Goal: Transaction & Acquisition: Purchase product/service

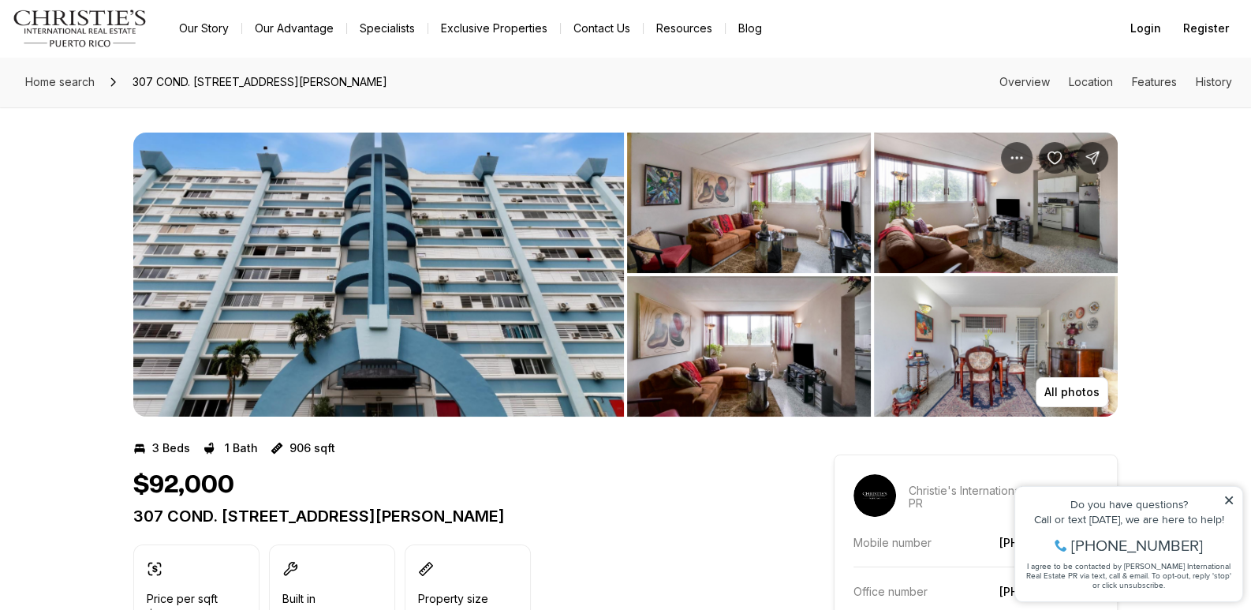
click at [756, 232] on img "View image gallery" at bounding box center [749, 203] width 244 height 140
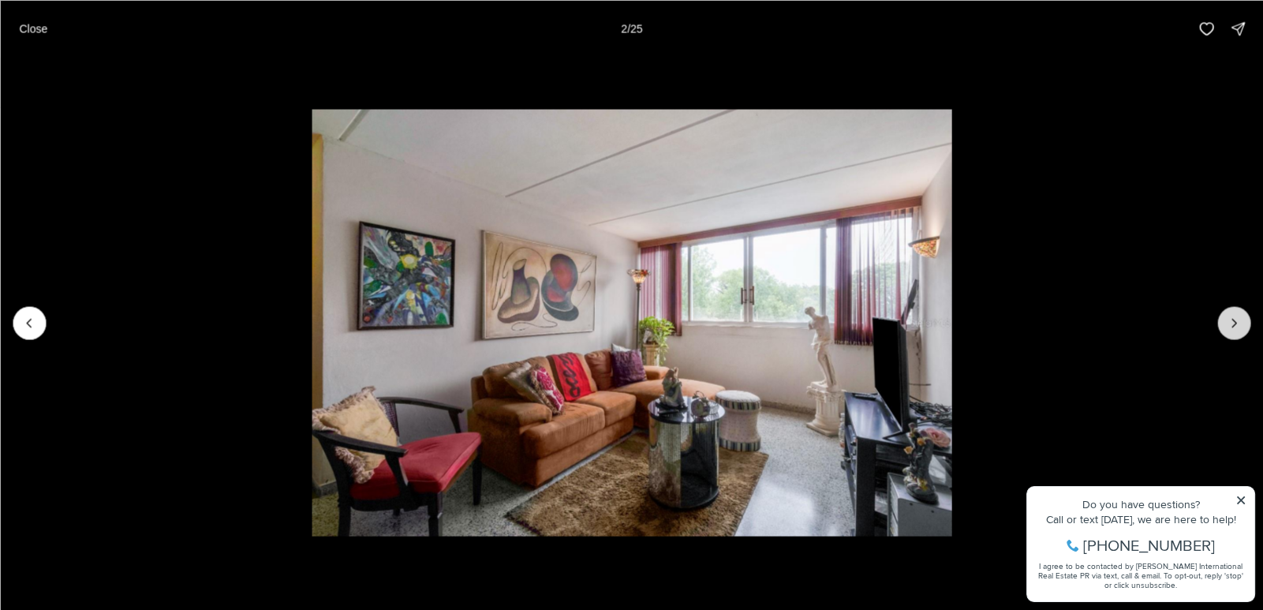
click at [1239, 316] on icon "Next slide" at bounding box center [1234, 323] width 16 height 16
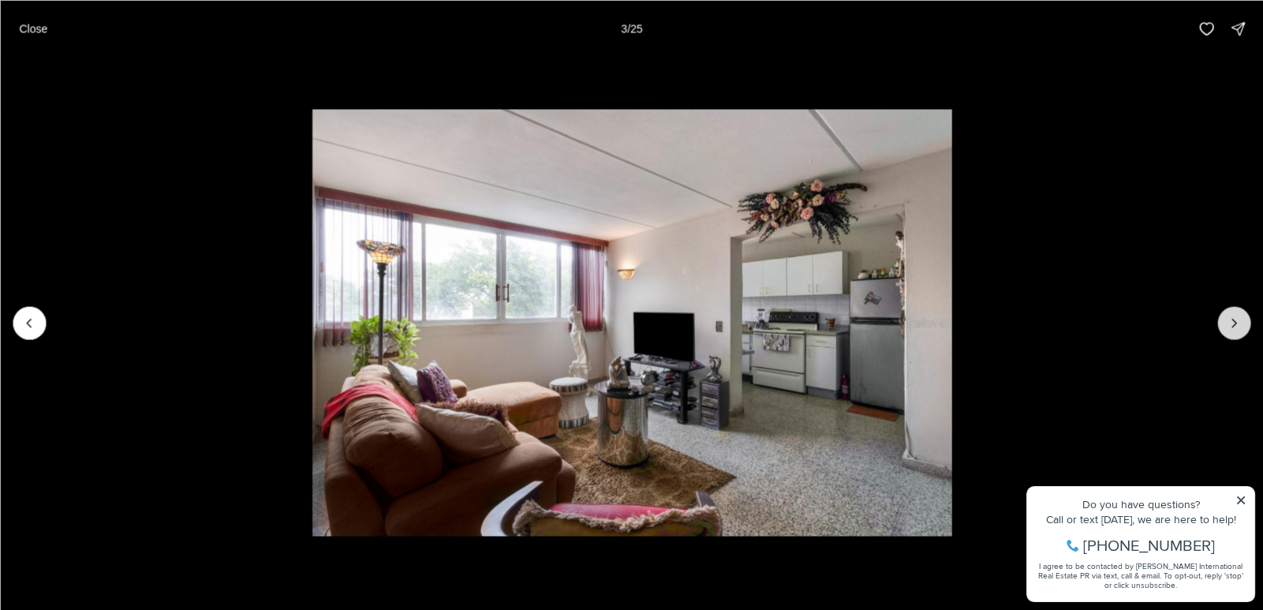
click at [1239, 316] on icon "Next slide" at bounding box center [1234, 323] width 16 height 16
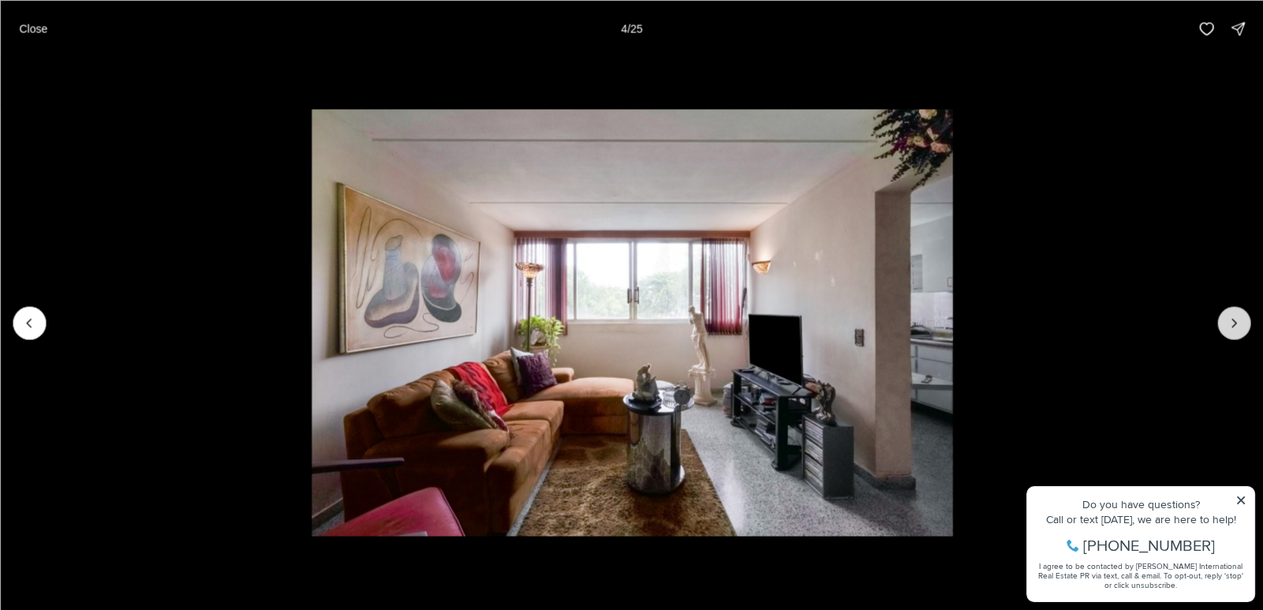
click at [1238, 312] on button "Next slide" at bounding box center [1234, 322] width 33 height 33
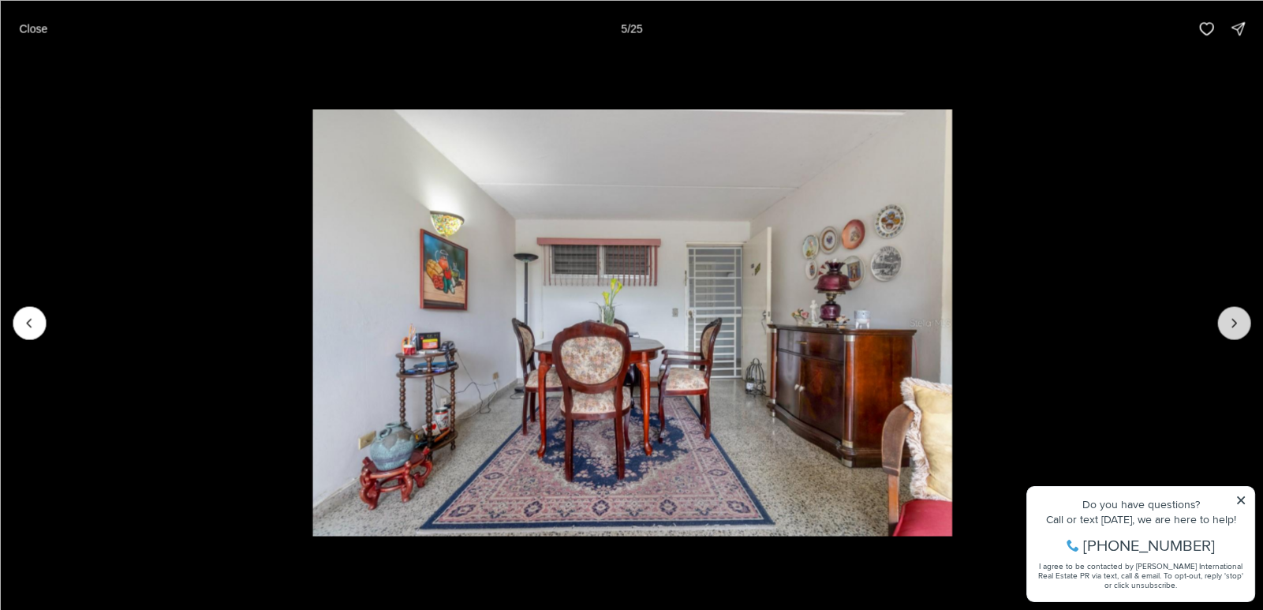
click at [1238, 312] on button "Next slide" at bounding box center [1234, 322] width 33 height 33
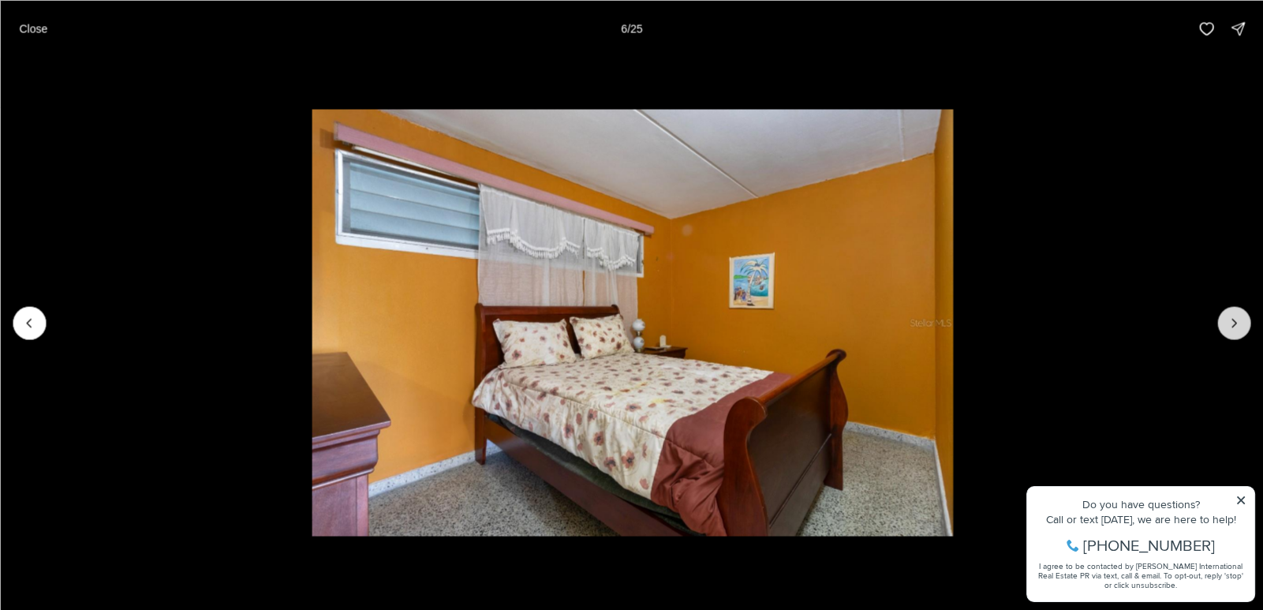
click at [1231, 316] on icon "Next slide" at bounding box center [1234, 323] width 16 height 16
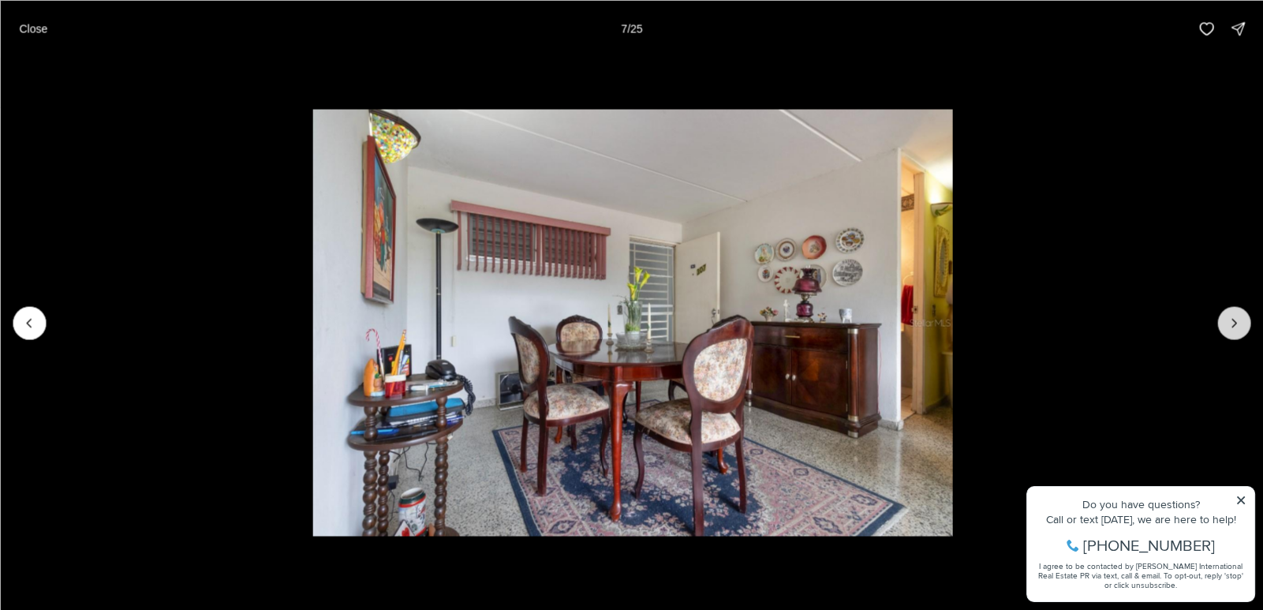
click at [1231, 316] on icon "Next slide" at bounding box center [1234, 323] width 16 height 16
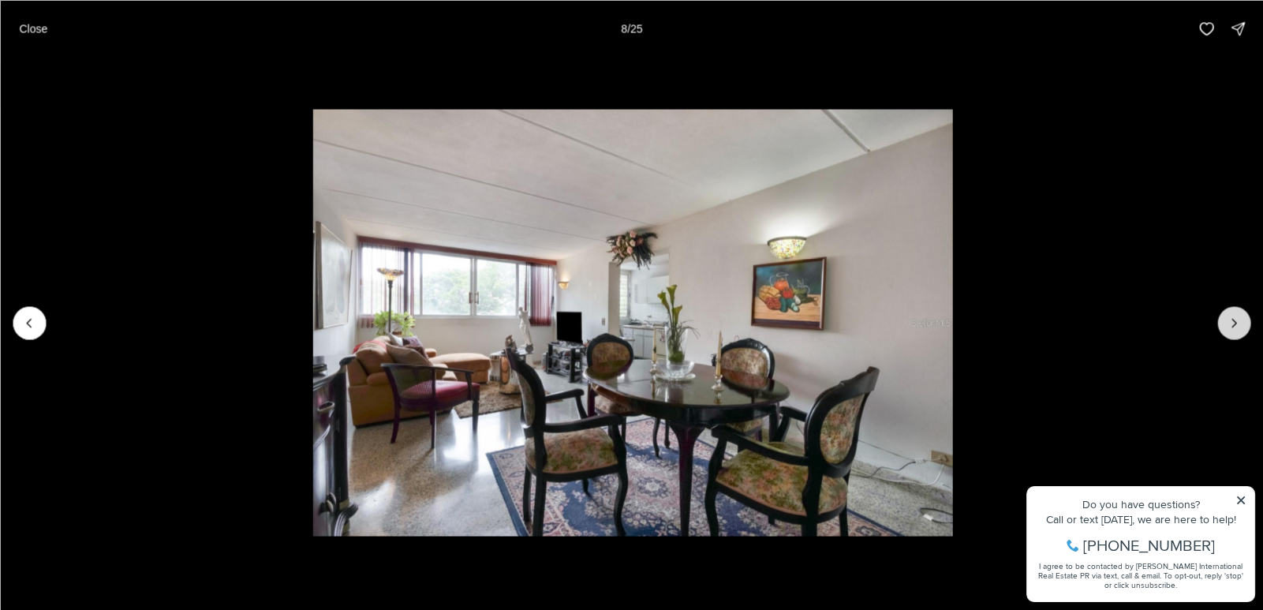
click at [1231, 316] on icon "Next slide" at bounding box center [1234, 323] width 16 height 16
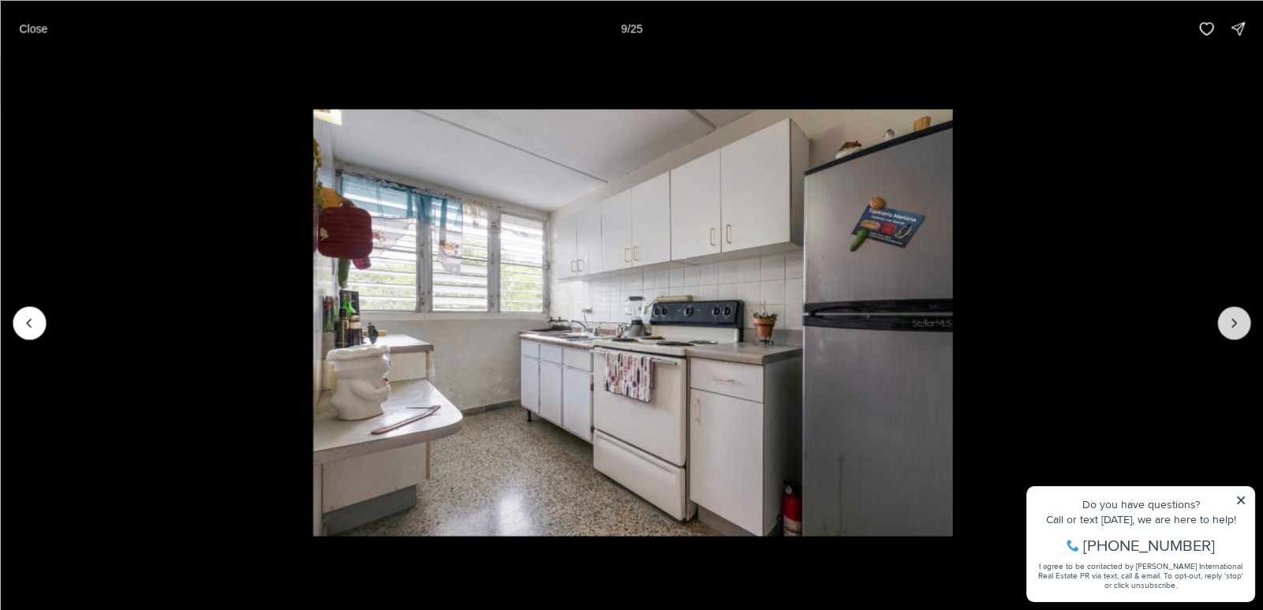
click at [1231, 316] on icon "Next slide" at bounding box center [1234, 323] width 16 height 16
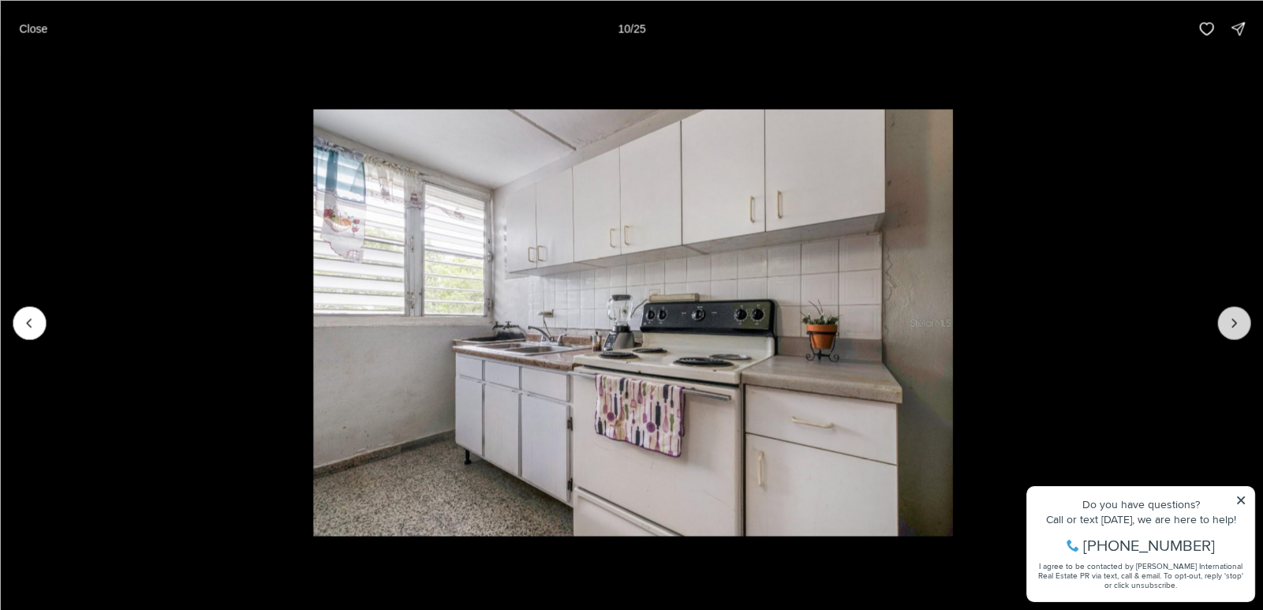
click at [1231, 316] on icon "Next slide" at bounding box center [1234, 323] width 16 height 16
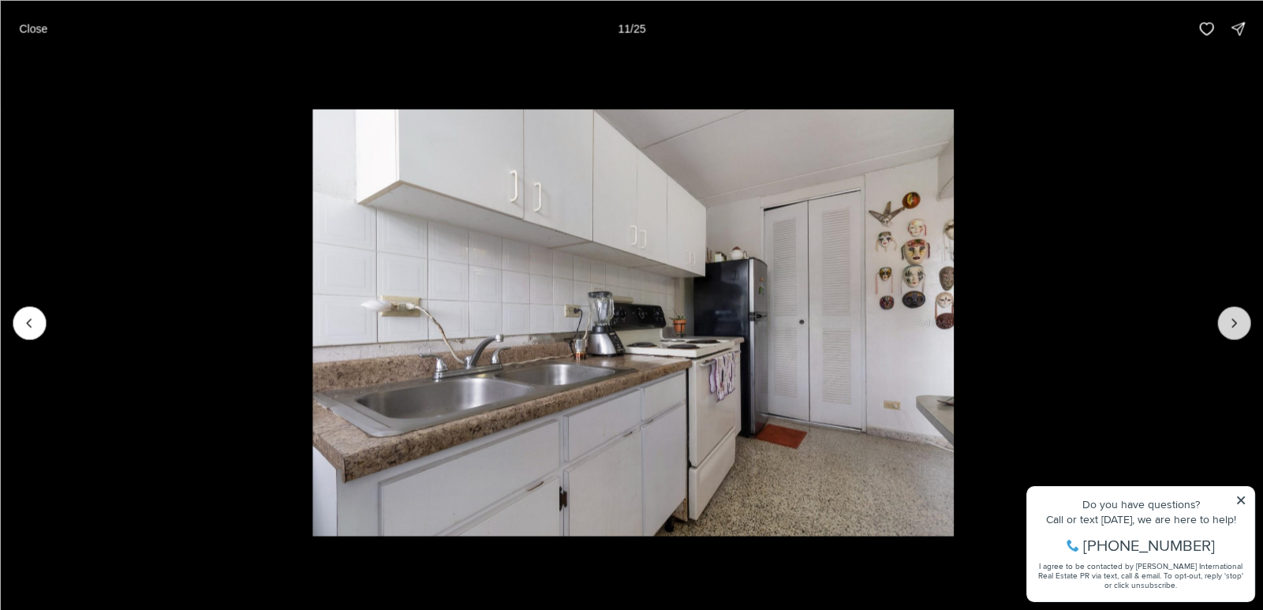
click at [1231, 316] on icon "Next slide" at bounding box center [1234, 323] width 16 height 16
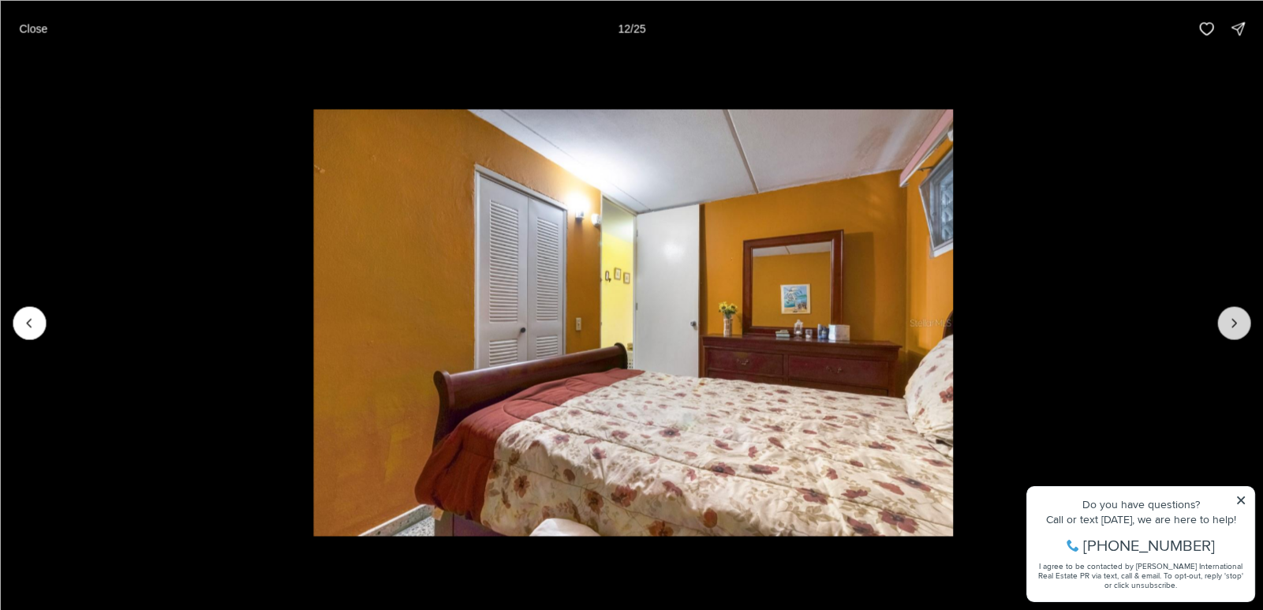
click at [1231, 316] on icon "Next slide" at bounding box center [1234, 323] width 16 height 16
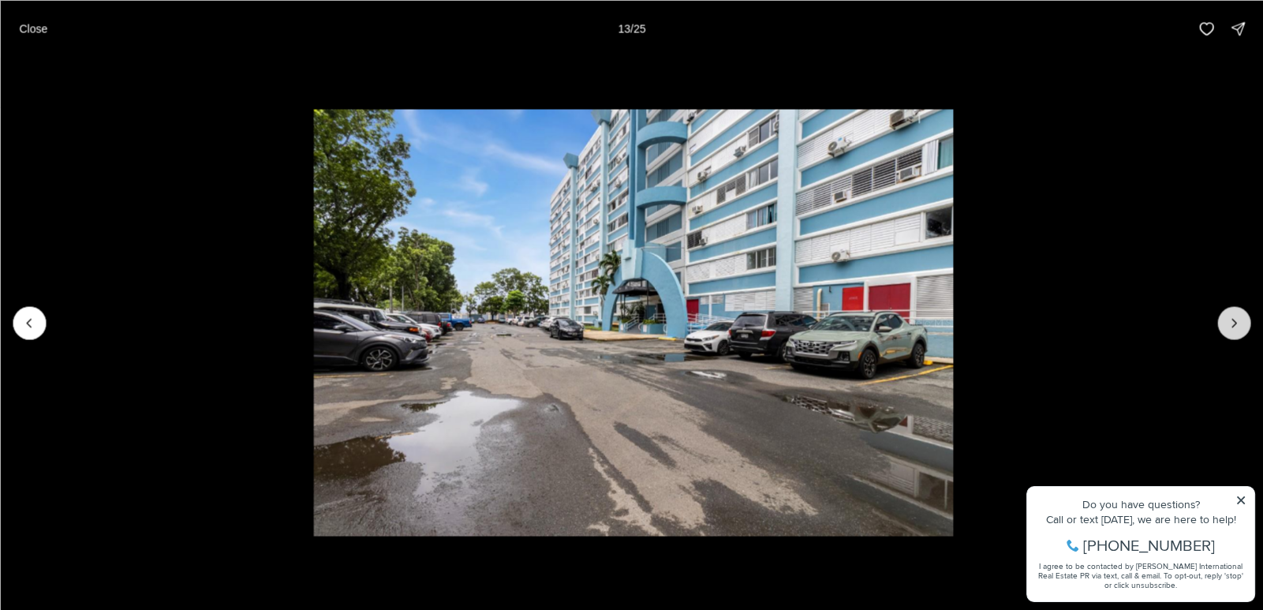
click at [1231, 316] on icon "Next slide" at bounding box center [1234, 323] width 16 height 16
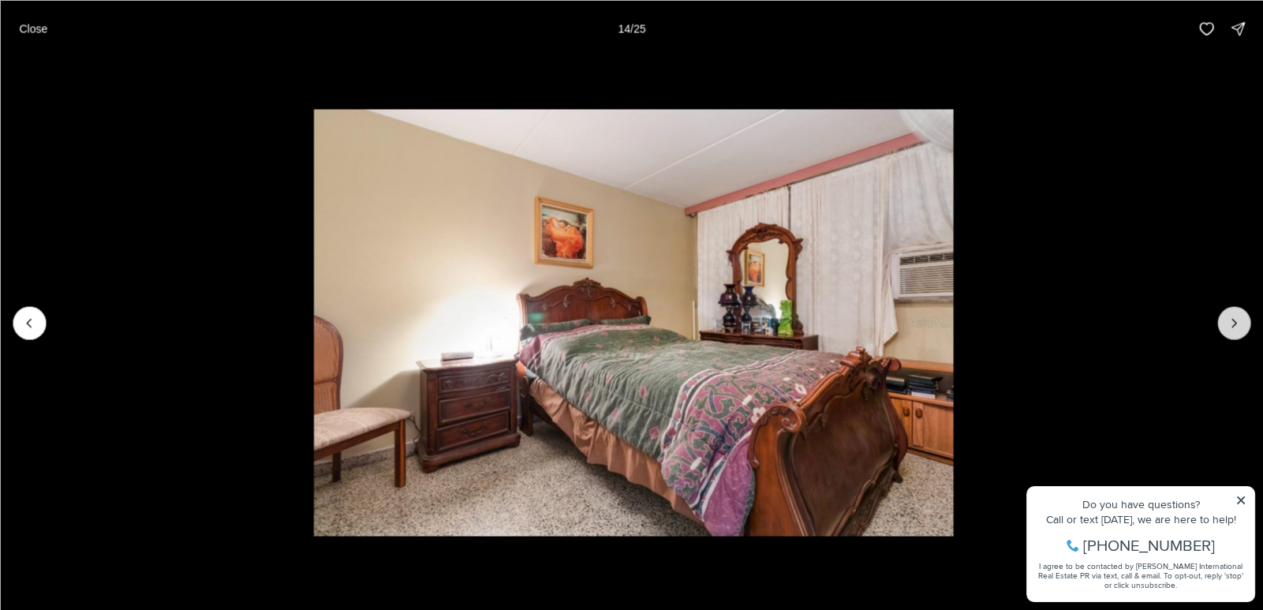
click at [1231, 316] on icon "Next slide" at bounding box center [1234, 323] width 16 height 16
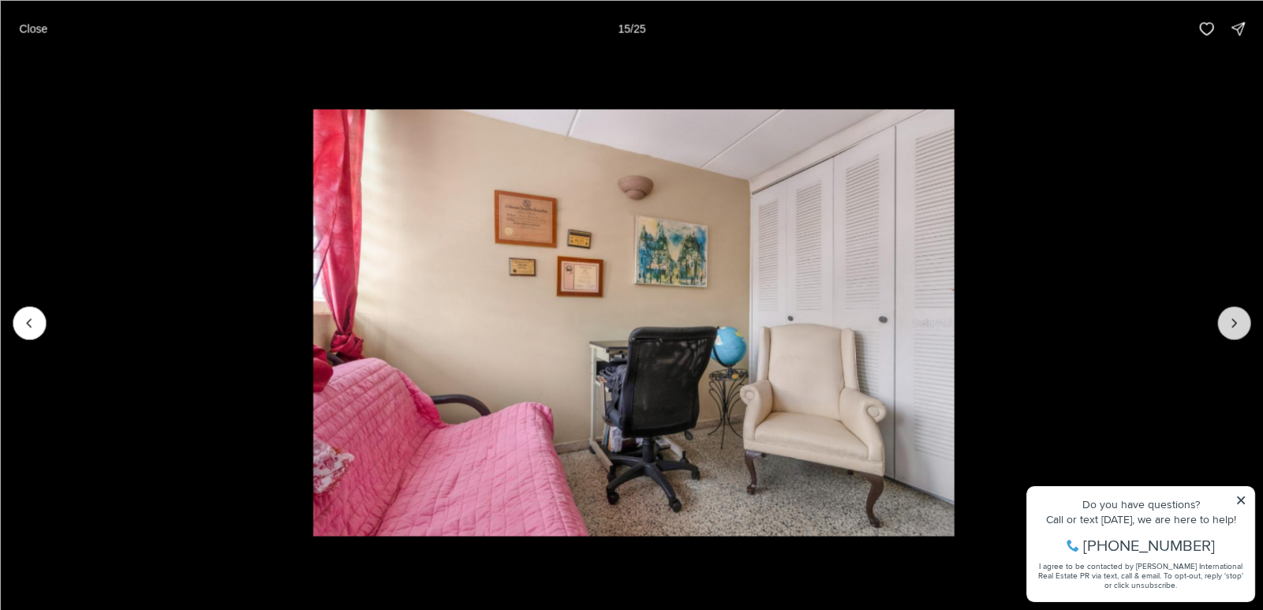
click at [1231, 316] on icon "Next slide" at bounding box center [1234, 323] width 16 height 16
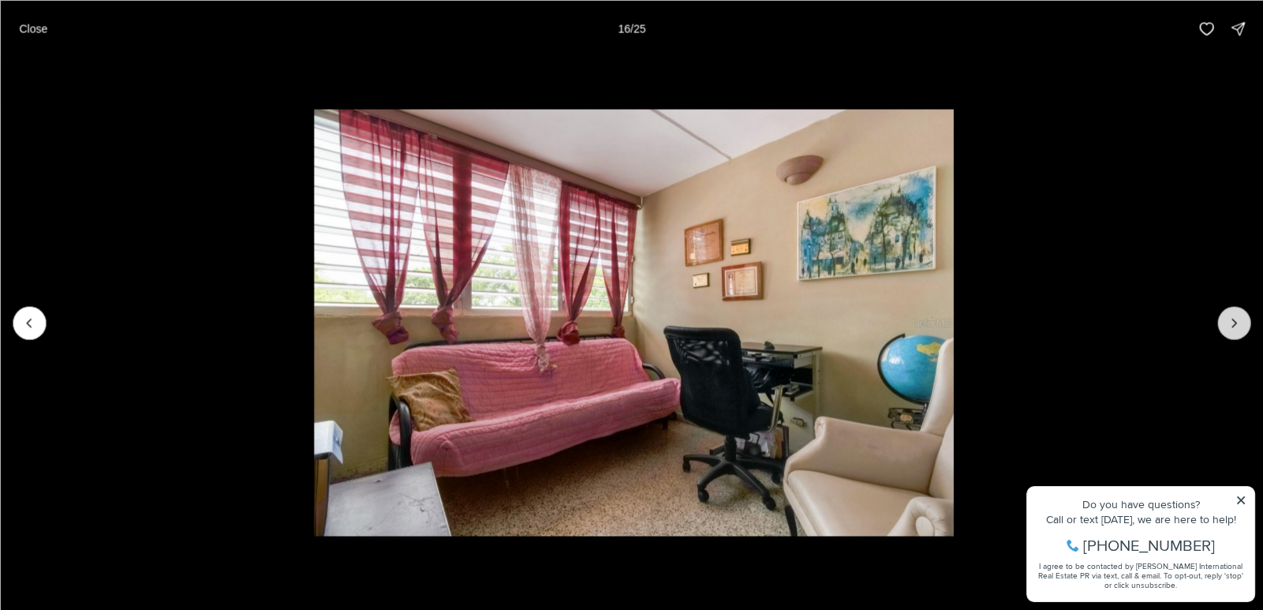
click at [1231, 316] on icon "Next slide" at bounding box center [1234, 323] width 16 height 16
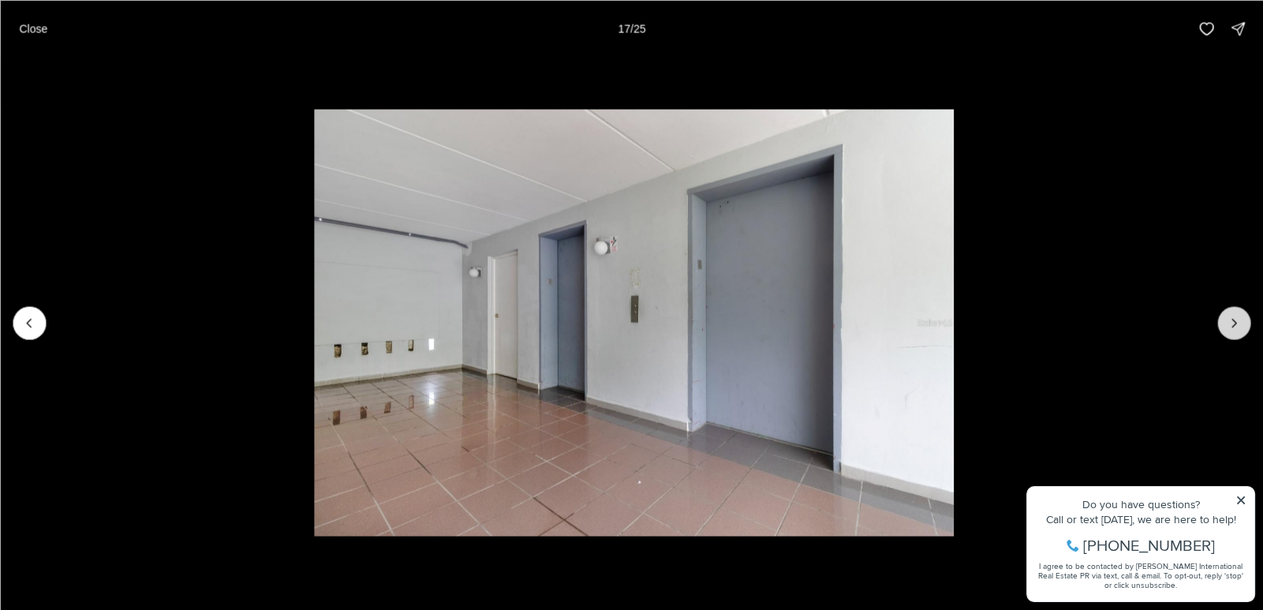
click at [1231, 316] on icon "Next slide" at bounding box center [1234, 323] width 16 height 16
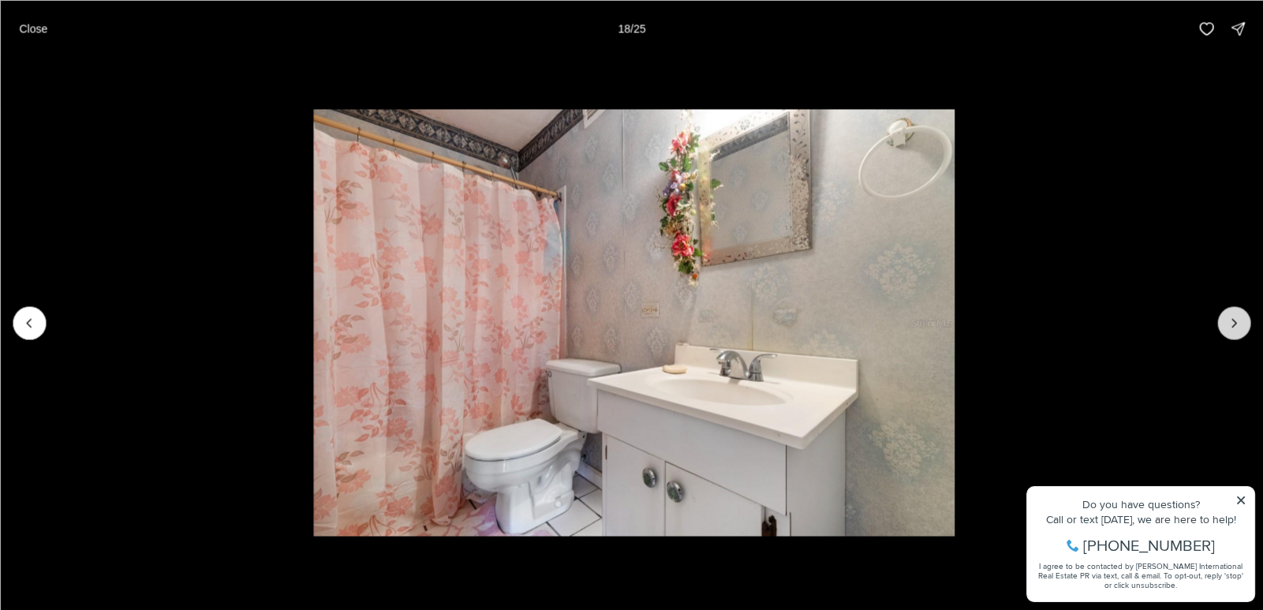
click at [1231, 316] on icon "Next slide" at bounding box center [1234, 323] width 16 height 16
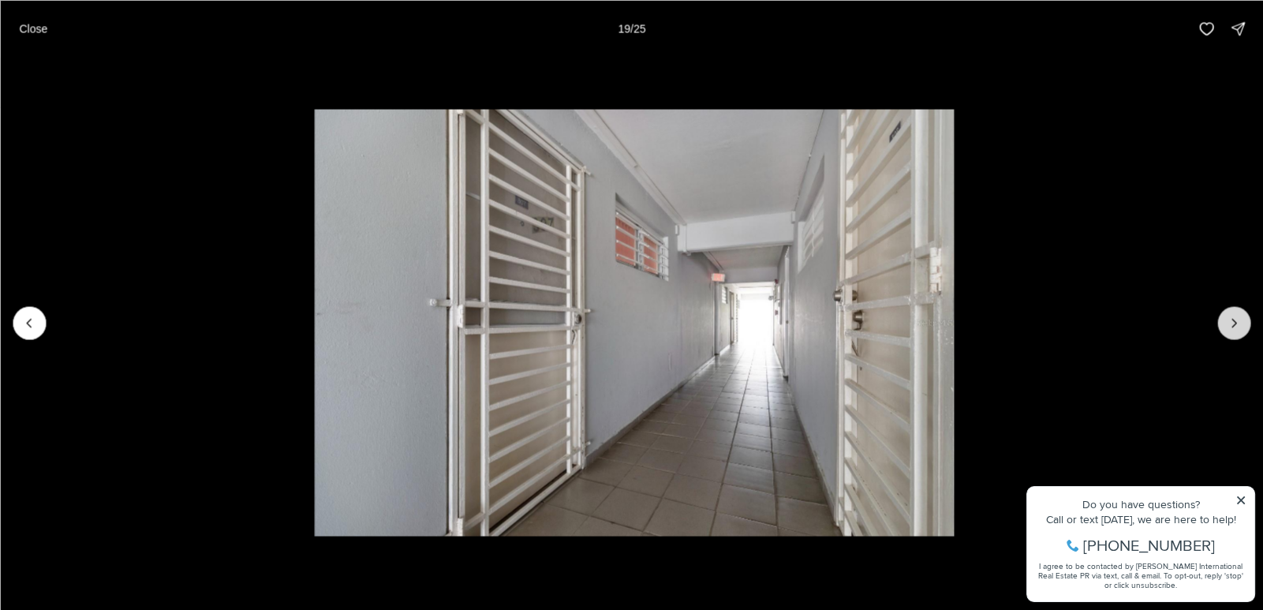
click at [1231, 316] on icon "Next slide" at bounding box center [1234, 323] width 16 height 16
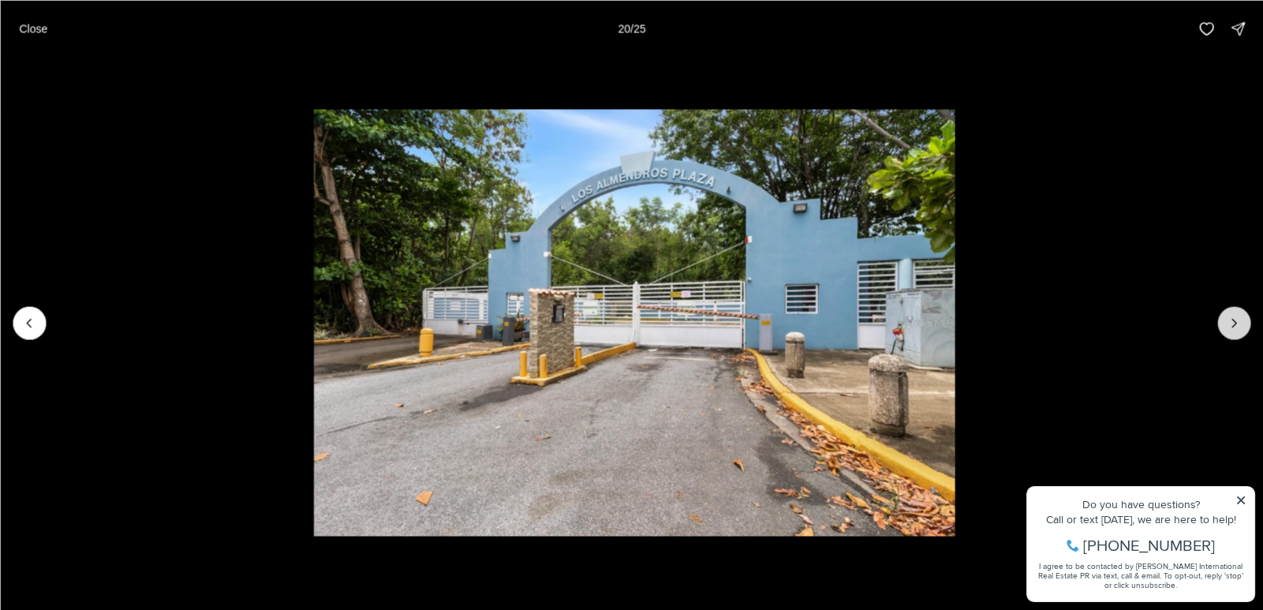
click at [1231, 316] on icon "Next slide" at bounding box center [1234, 323] width 16 height 16
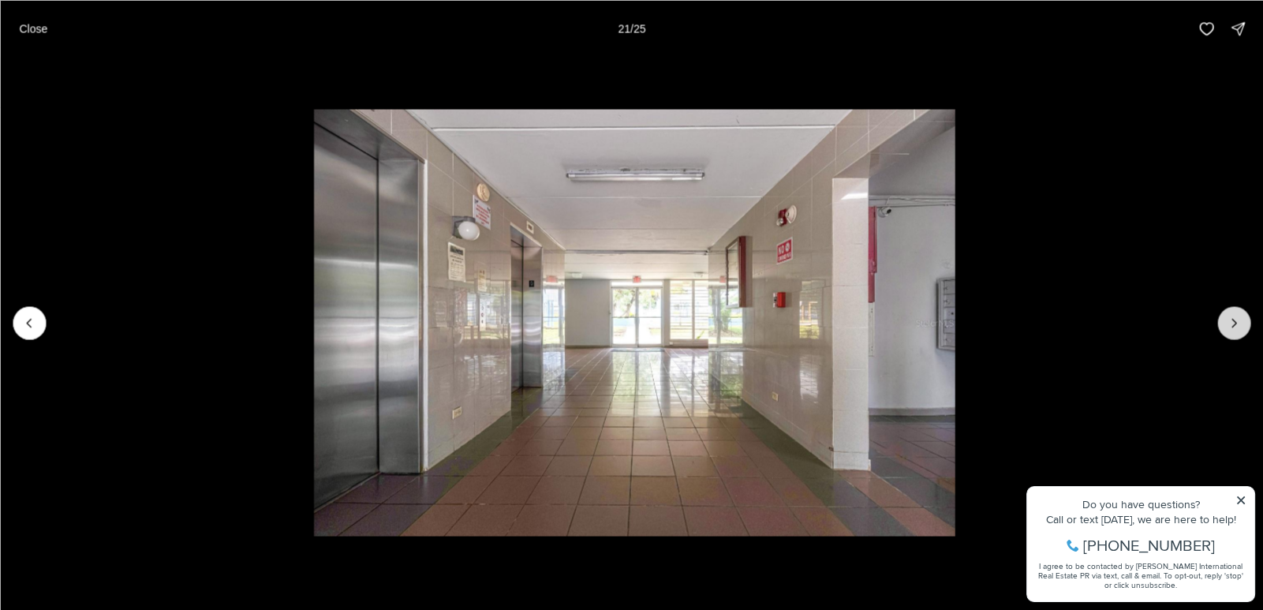
click at [1231, 316] on icon "Next slide" at bounding box center [1234, 323] width 16 height 16
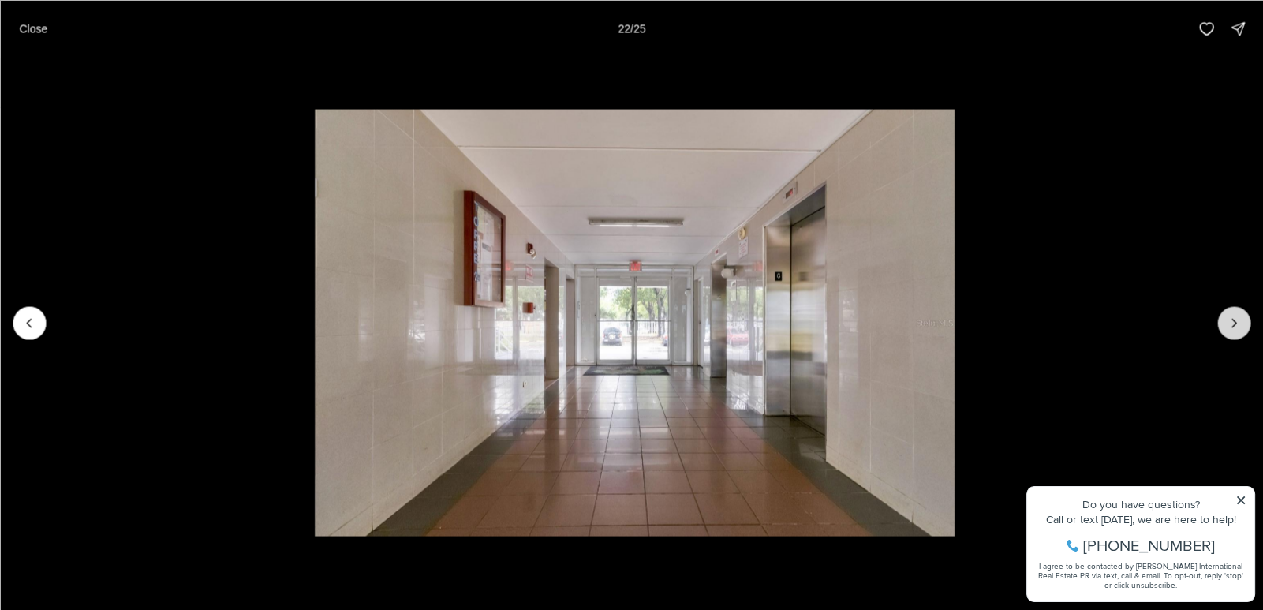
click at [1231, 316] on icon "Next slide" at bounding box center [1234, 323] width 16 height 16
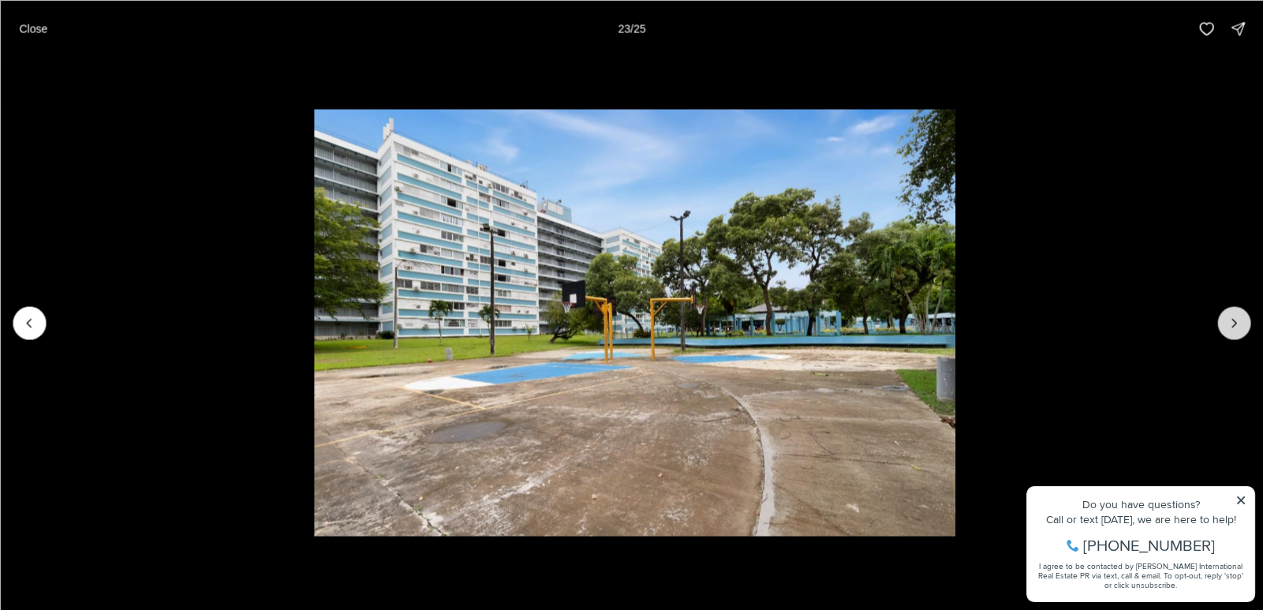
click at [1231, 316] on icon "Next slide" at bounding box center [1234, 323] width 16 height 16
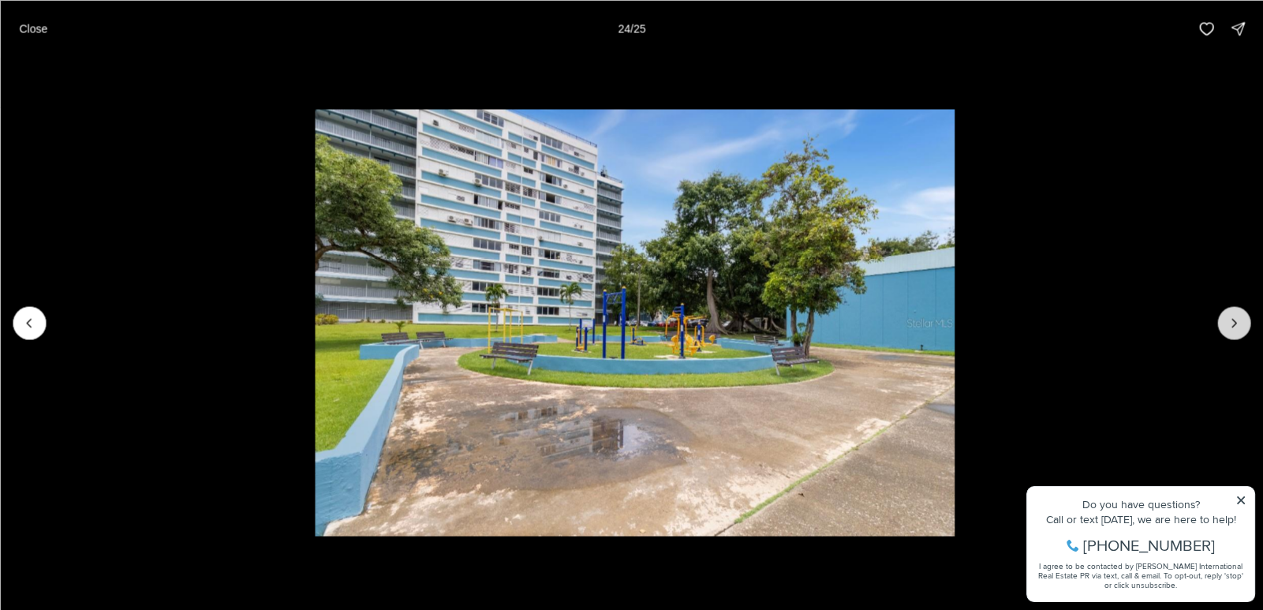
click at [1231, 316] on icon "Next slide" at bounding box center [1234, 323] width 16 height 16
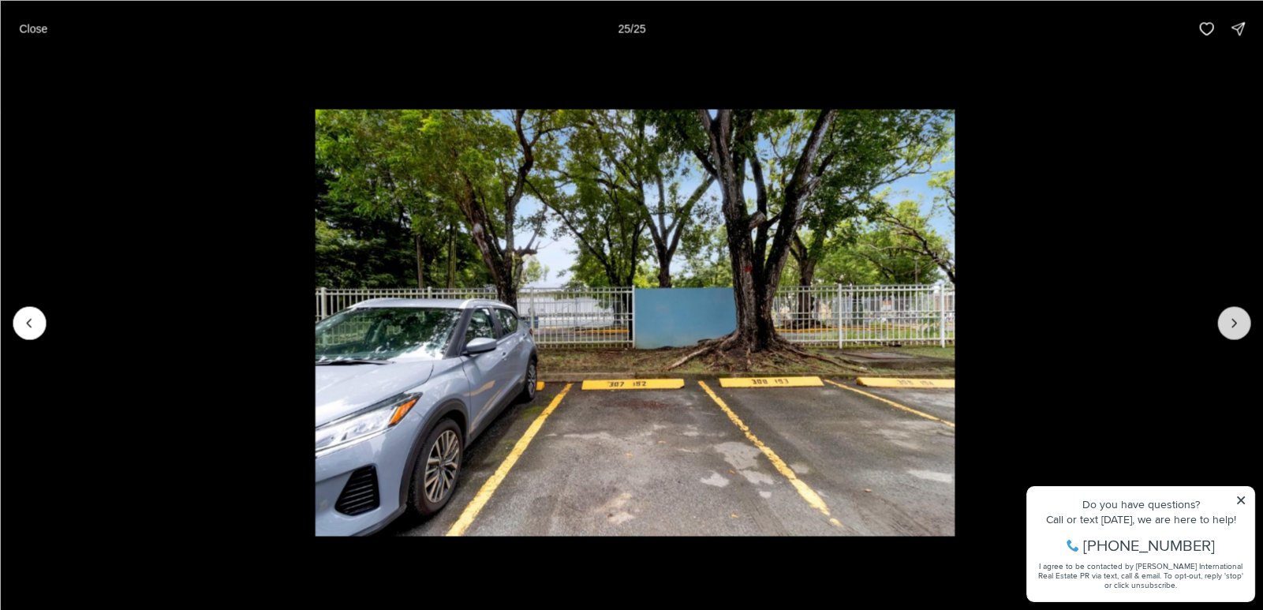
click at [1231, 316] on div at bounding box center [1234, 322] width 33 height 33
click at [43, 29] on p "Close" at bounding box center [33, 28] width 28 height 13
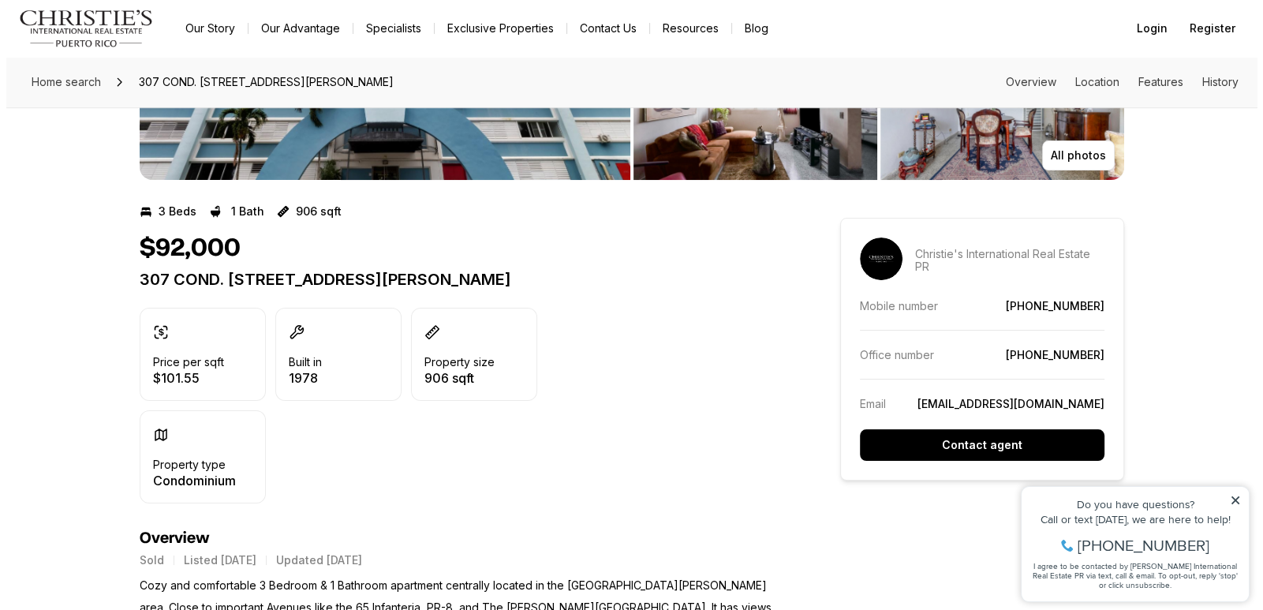
scroll to position [237, 0]
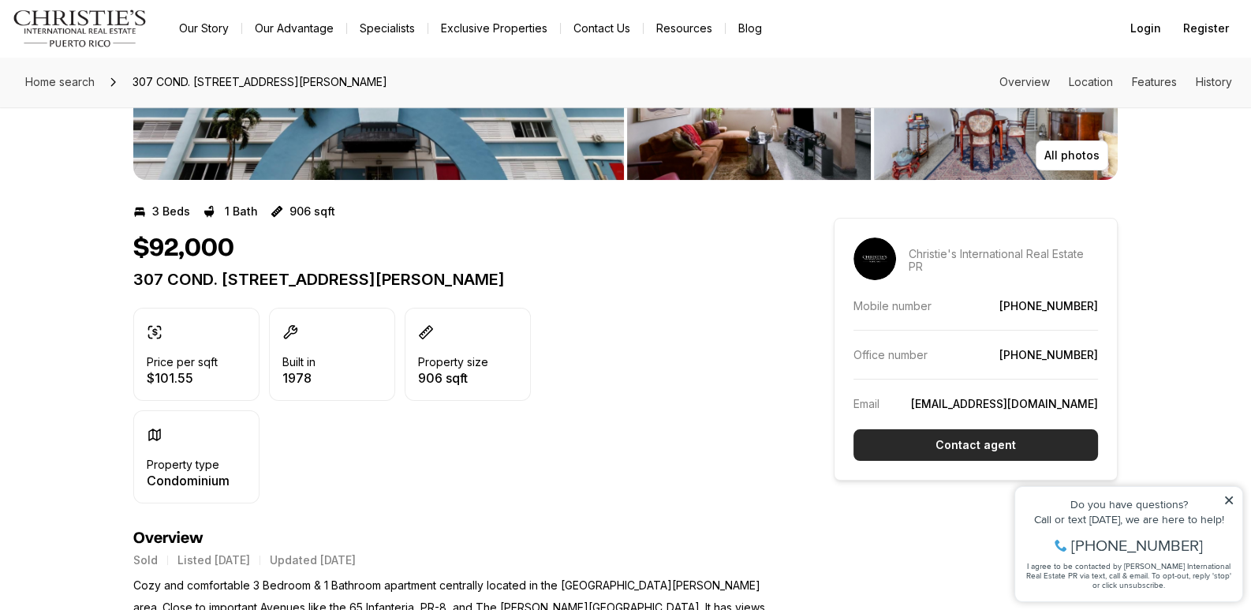
click at [1004, 436] on button "Contact agent" at bounding box center [976, 445] width 245 height 32
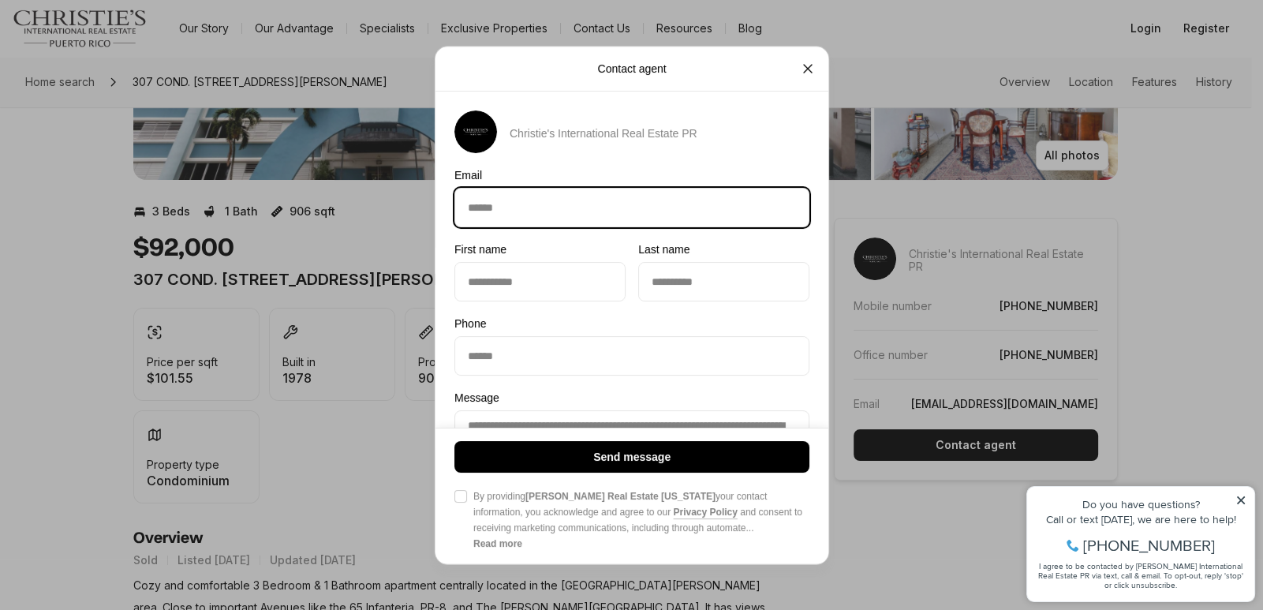
click at [552, 205] on input "Email Email" at bounding box center [631, 208] width 353 height 38
type input "**********"
type input "*******"
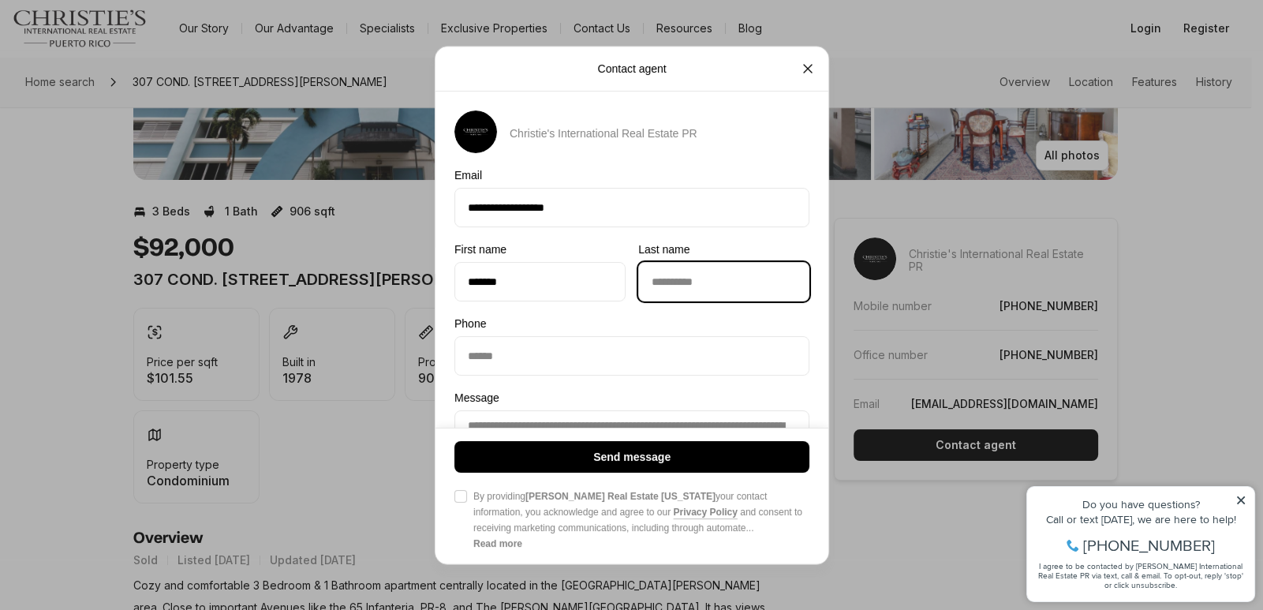
type input "*********"
type input "**********"
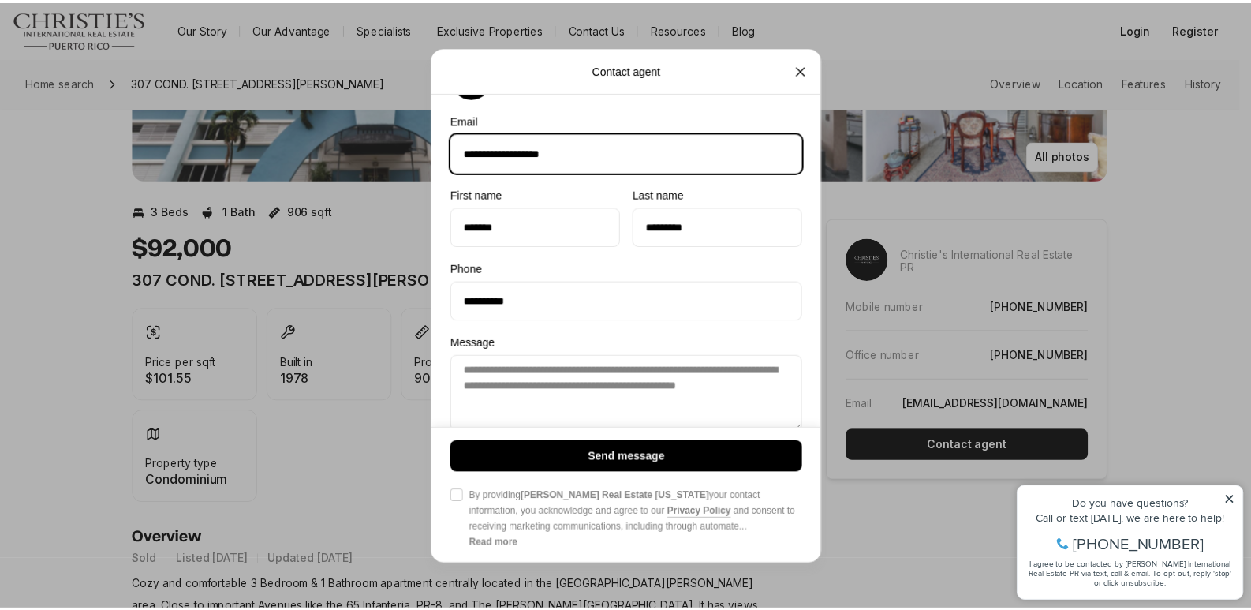
scroll to position [103, 0]
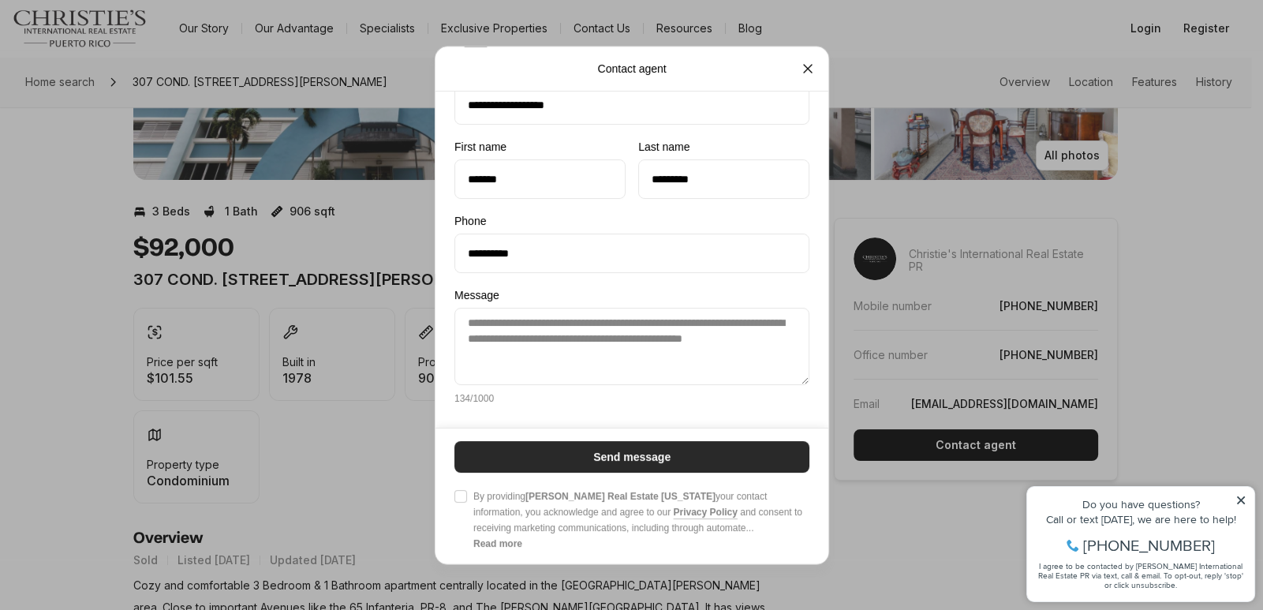
click at [632, 451] on p "Send message" at bounding box center [631, 456] width 77 height 13
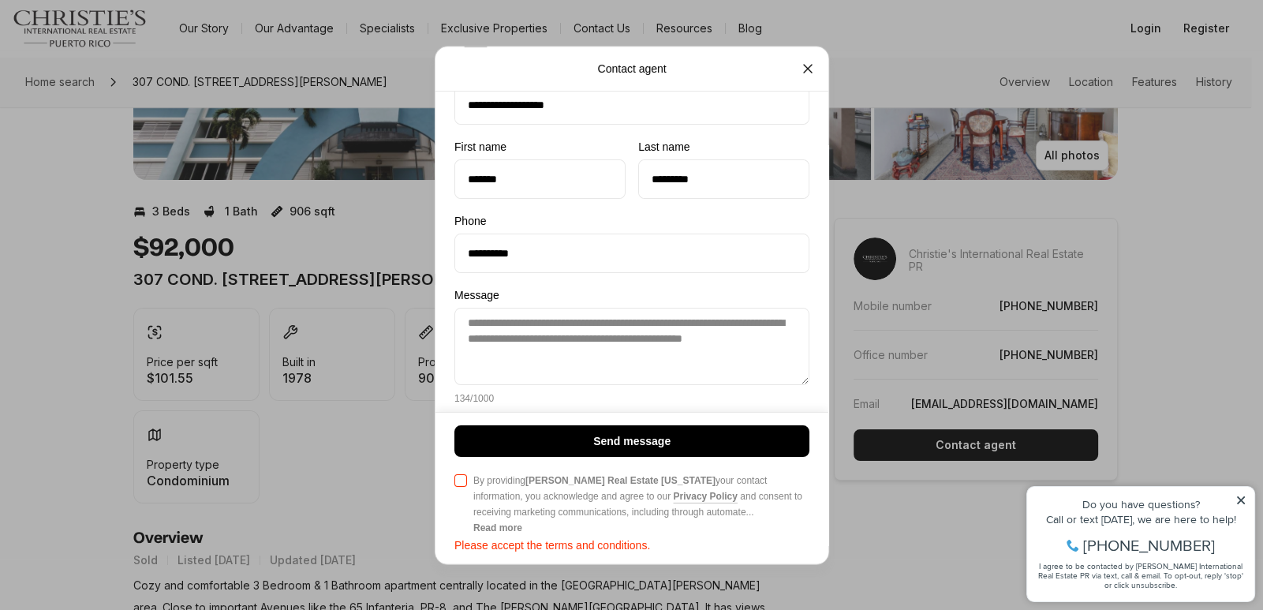
click at [459, 482] on button "Agree to Privacy Policy By providing [PERSON_NAME] Real Estate [US_STATE] your …" at bounding box center [460, 479] width 13 height 13
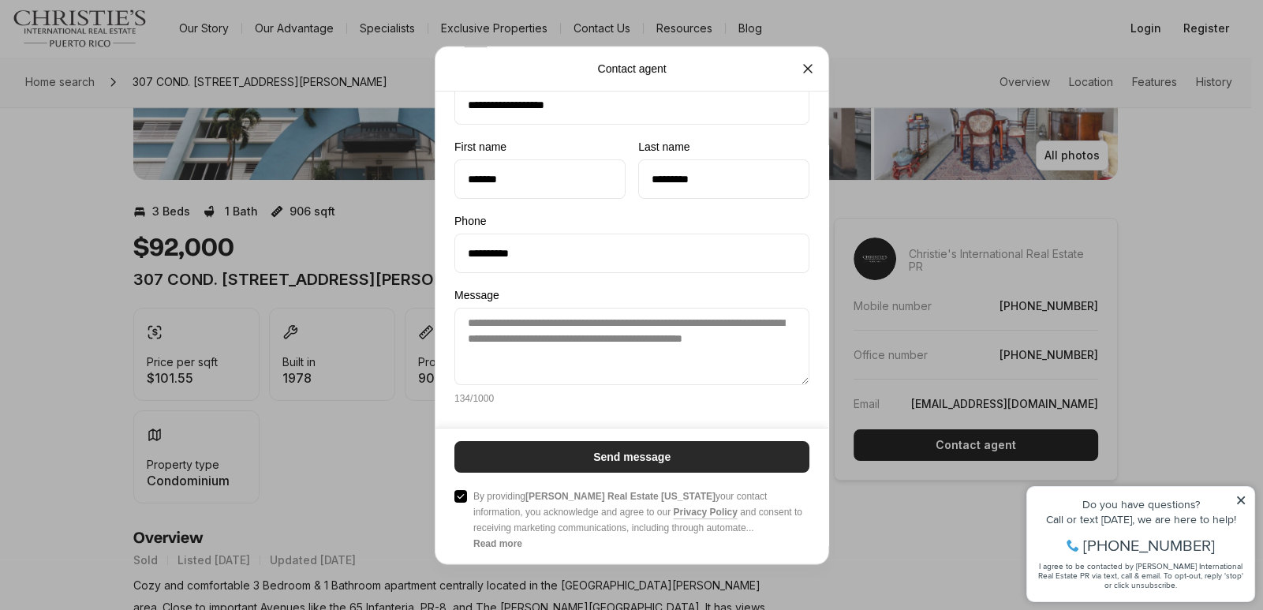
click at [660, 451] on p "Send message" at bounding box center [631, 456] width 77 height 13
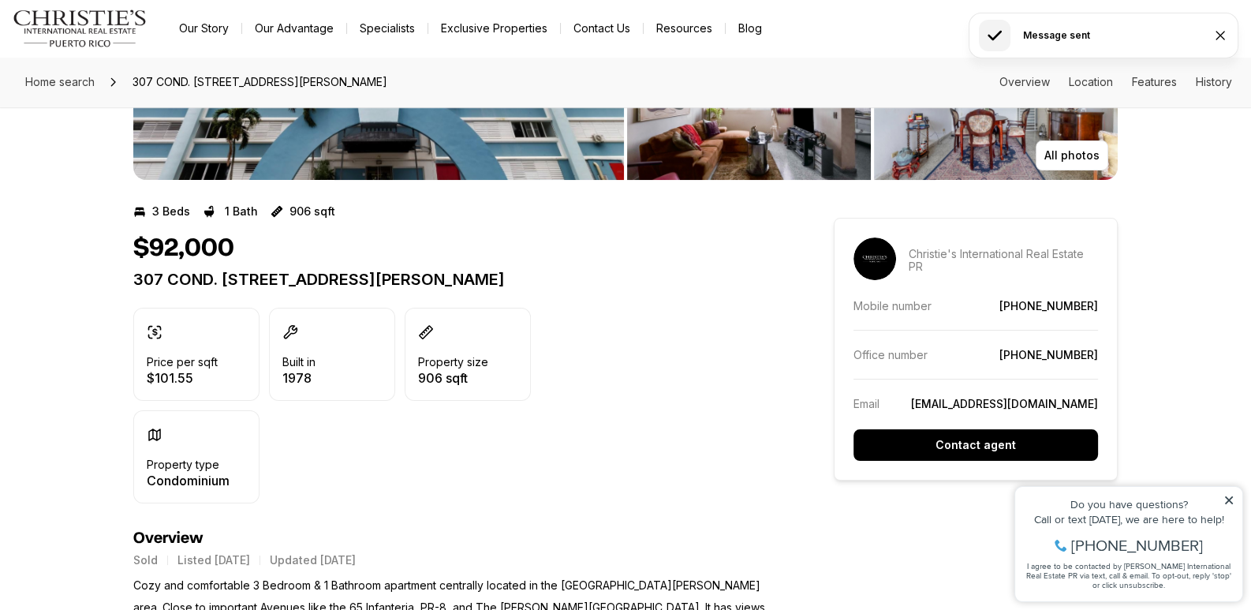
click at [1232, 499] on icon at bounding box center [1229, 500] width 11 height 11
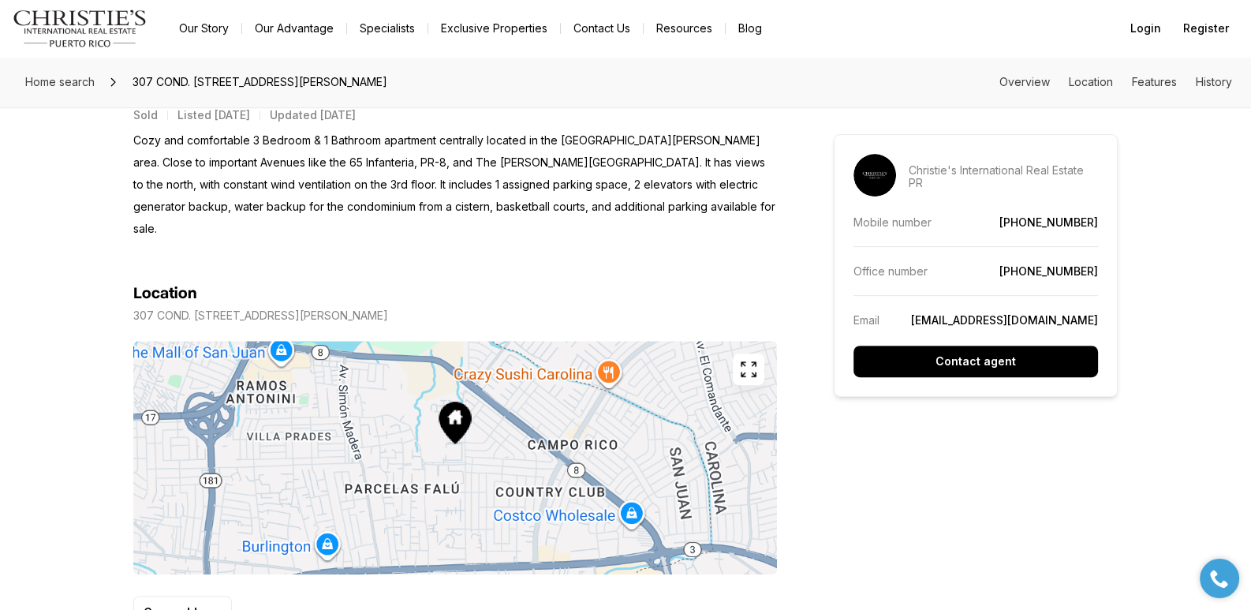
scroll to position [709, 0]
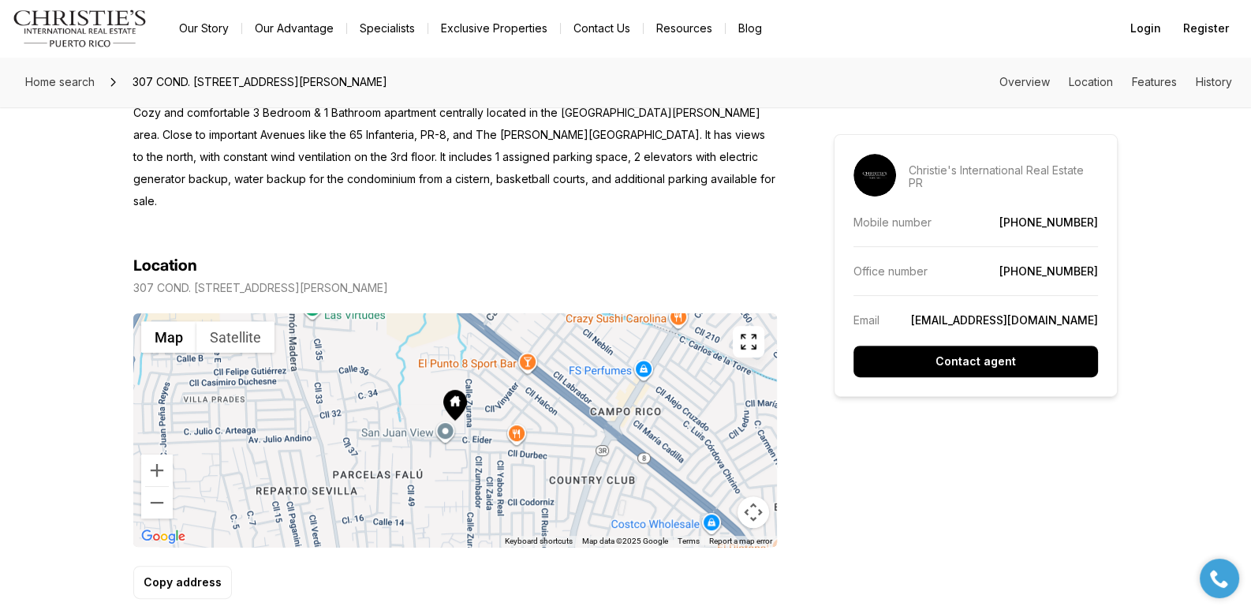
click at [465, 390] on icon at bounding box center [455, 405] width 24 height 31
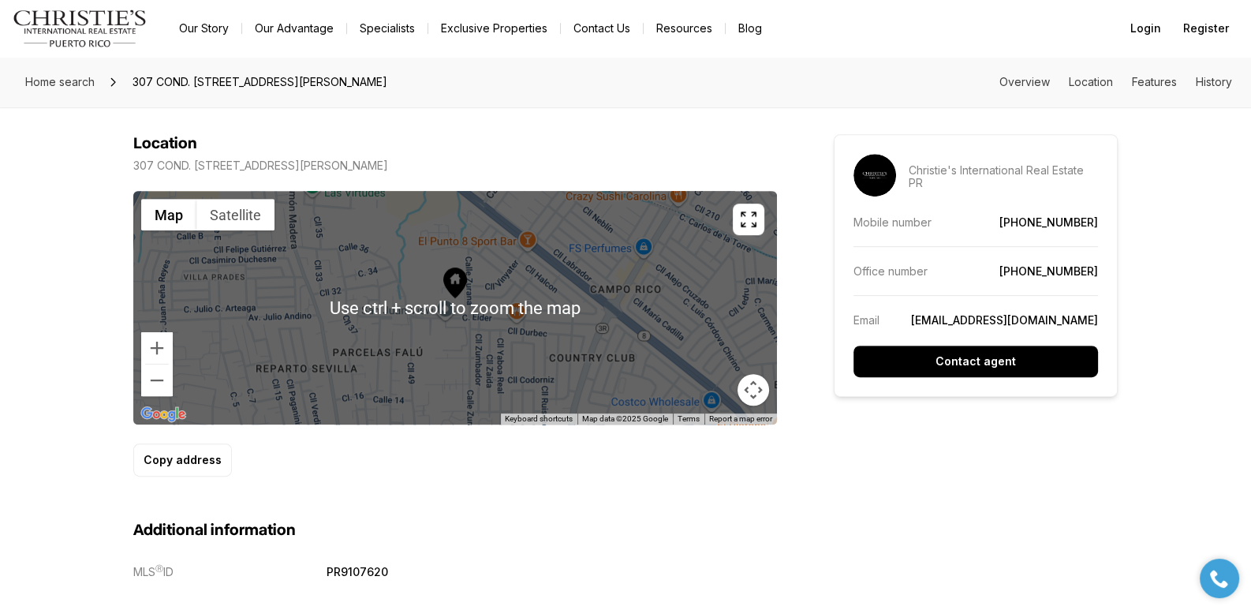
scroll to position [788, 0]
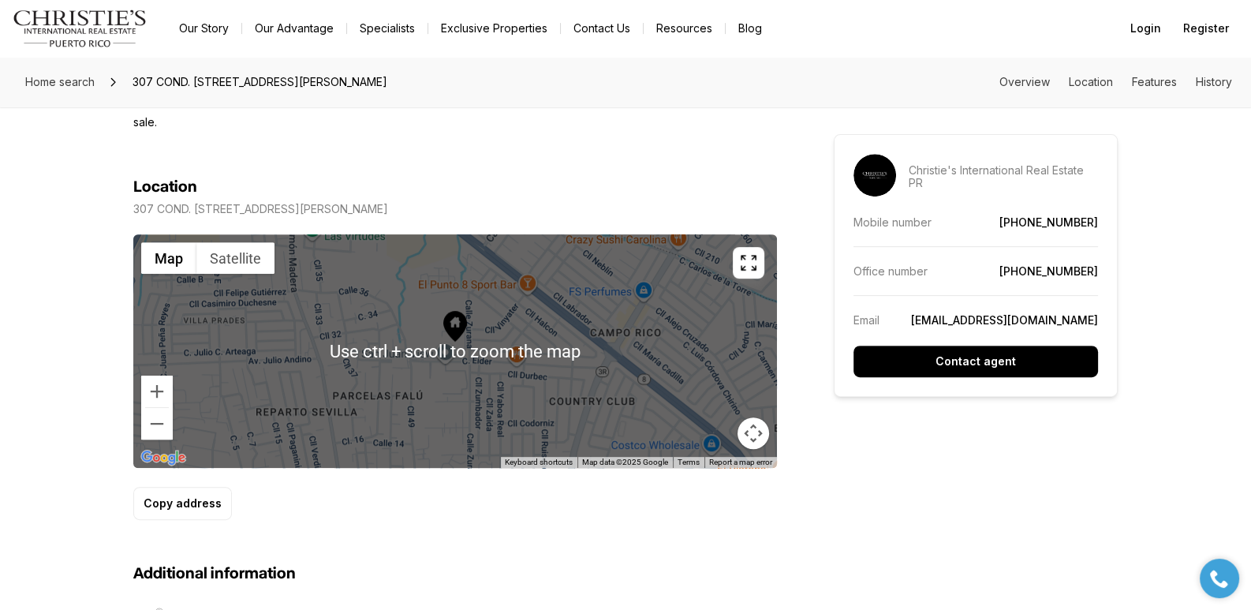
click at [462, 326] on div at bounding box center [455, 351] width 644 height 234
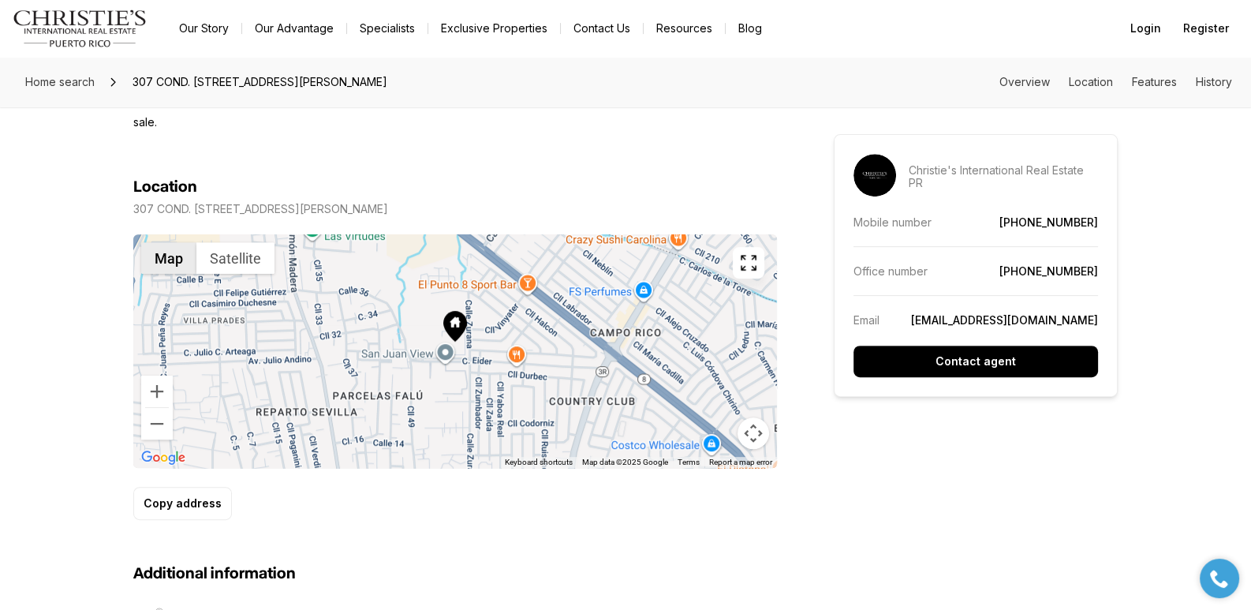
click at [170, 242] on button "Map" at bounding box center [168, 258] width 55 height 32
click at [458, 311] on icon at bounding box center [455, 326] width 24 height 31
click at [454, 317] on icon at bounding box center [456, 322] width 10 height 10
click at [240, 242] on button "Satellite" at bounding box center [235, 258] width 78 height 32
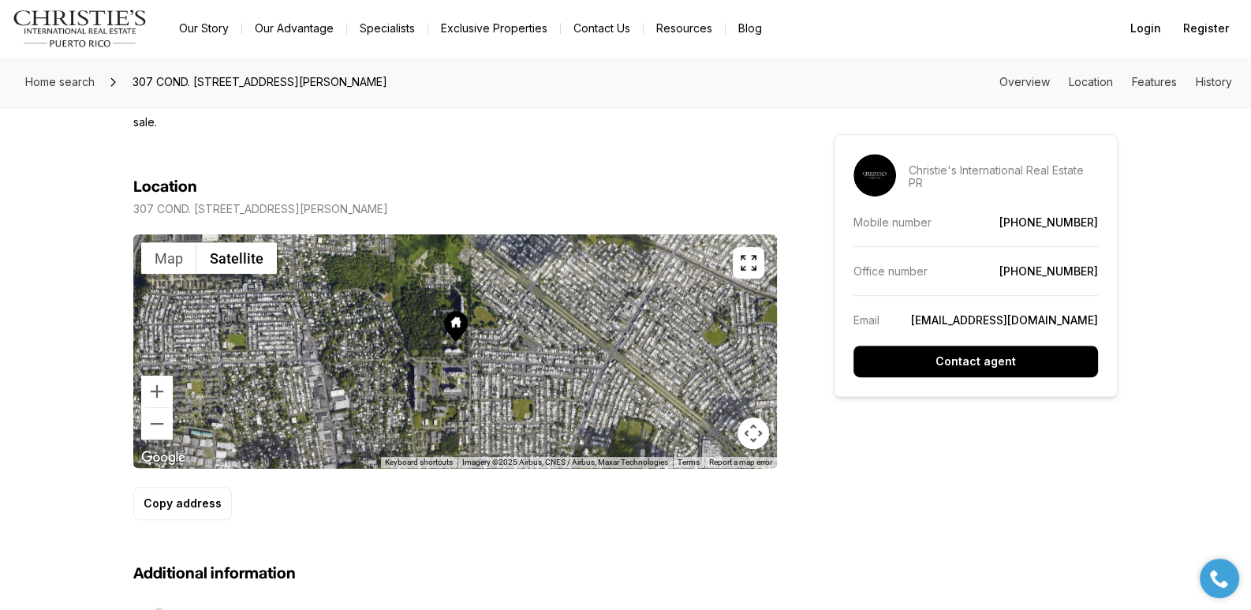
click at [457, 311] on icon at bounding box center [456, 326] width 24 height 31
click at [166, 408] on button "Zoom out" at bounding box center [157, 424] width 32 height 32
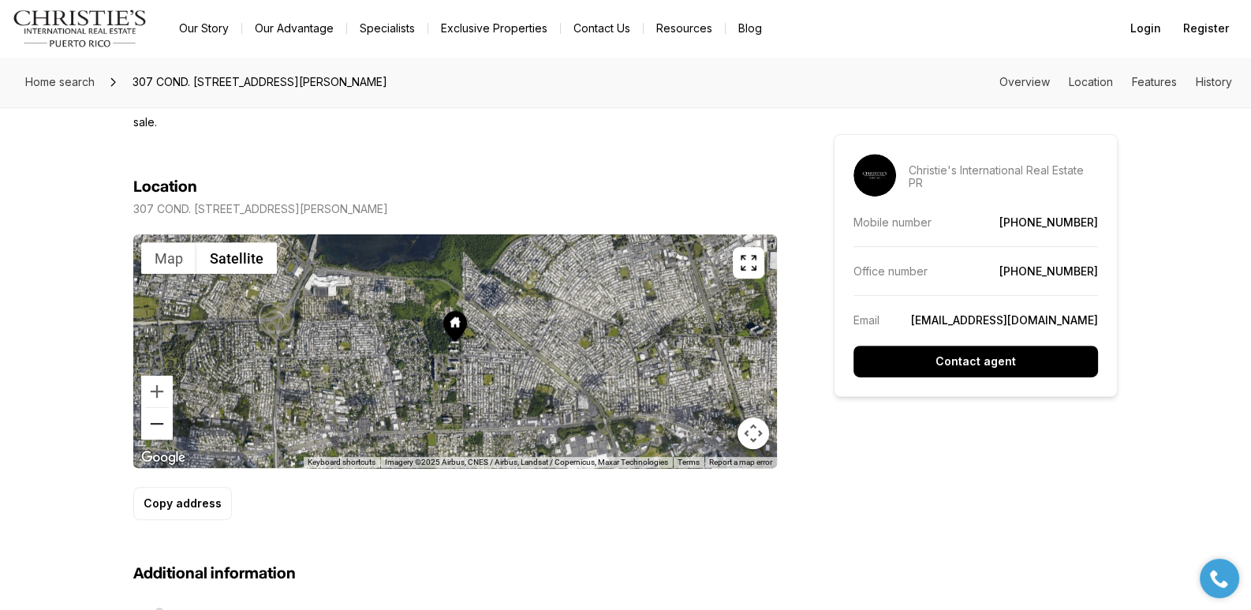
click at [166, 408] on button "Zoom out" at bounding box center [157, 424] width 32 height 32
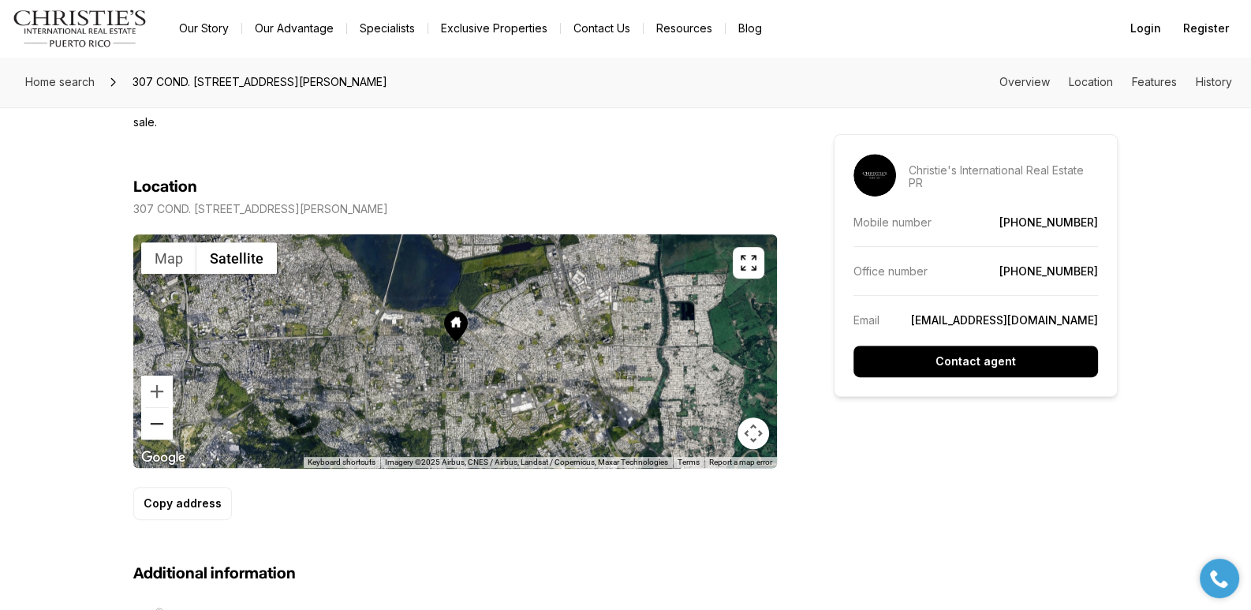
click at [166, 408] on button "Zoom out" at bounding box center [157, 424] width 32 height 32
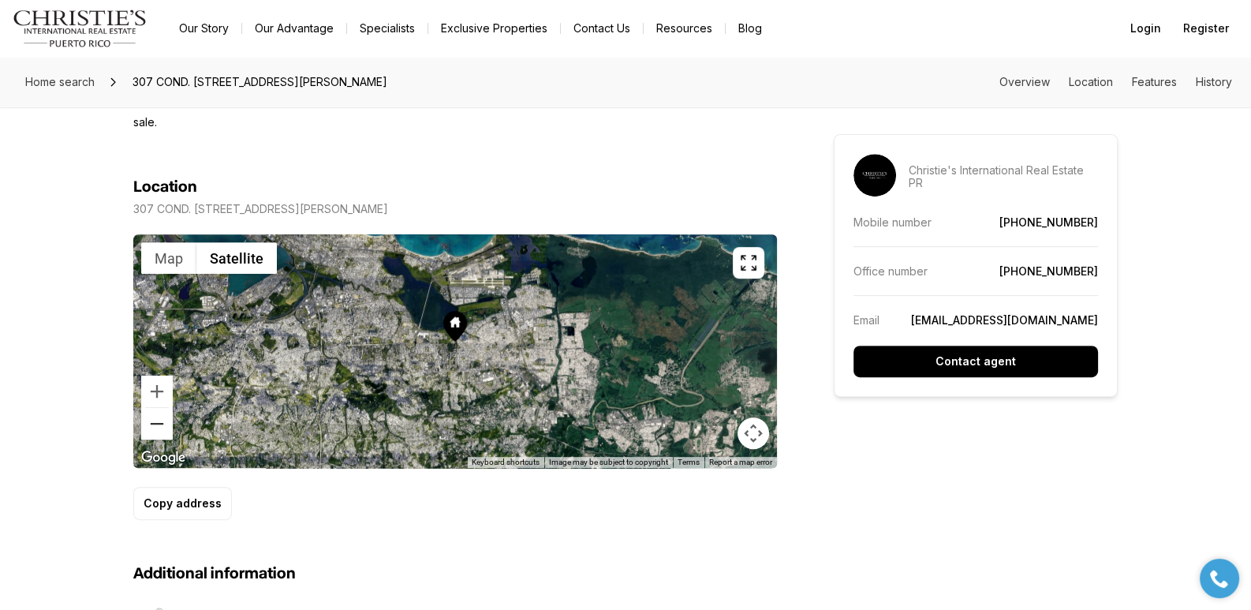
click at [166, 408] on button "Zoom out" at bounding box center [157, 424] width 32 height 32
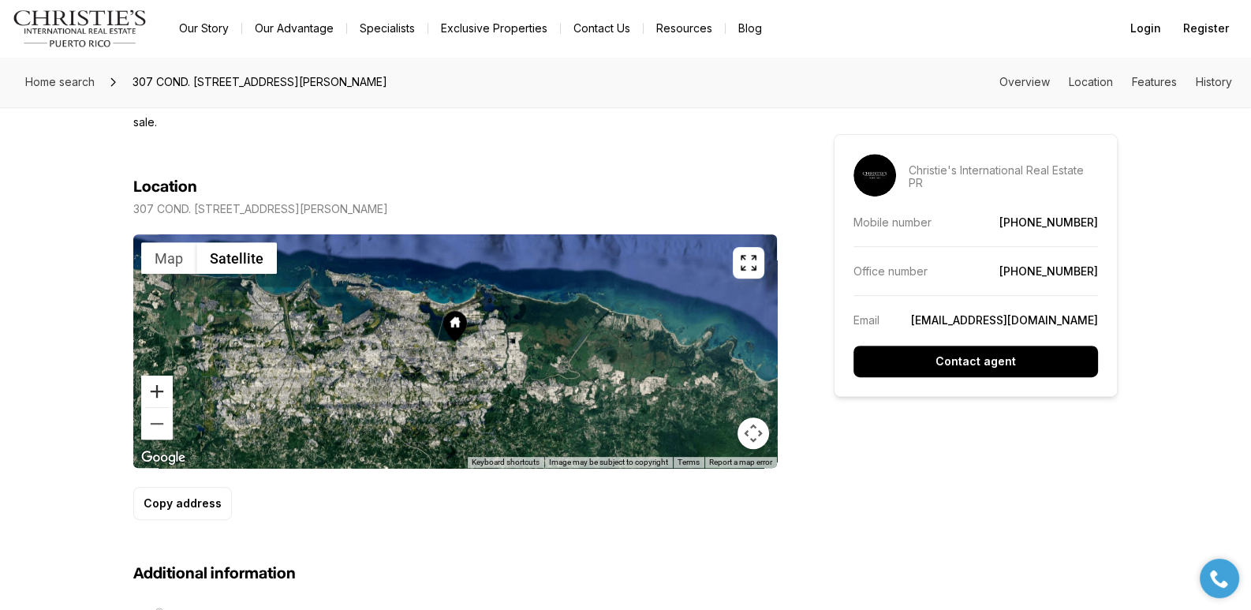
click at [153, 376] on button "Zoom in" at bounding box center [157, 392] width 32 height 32
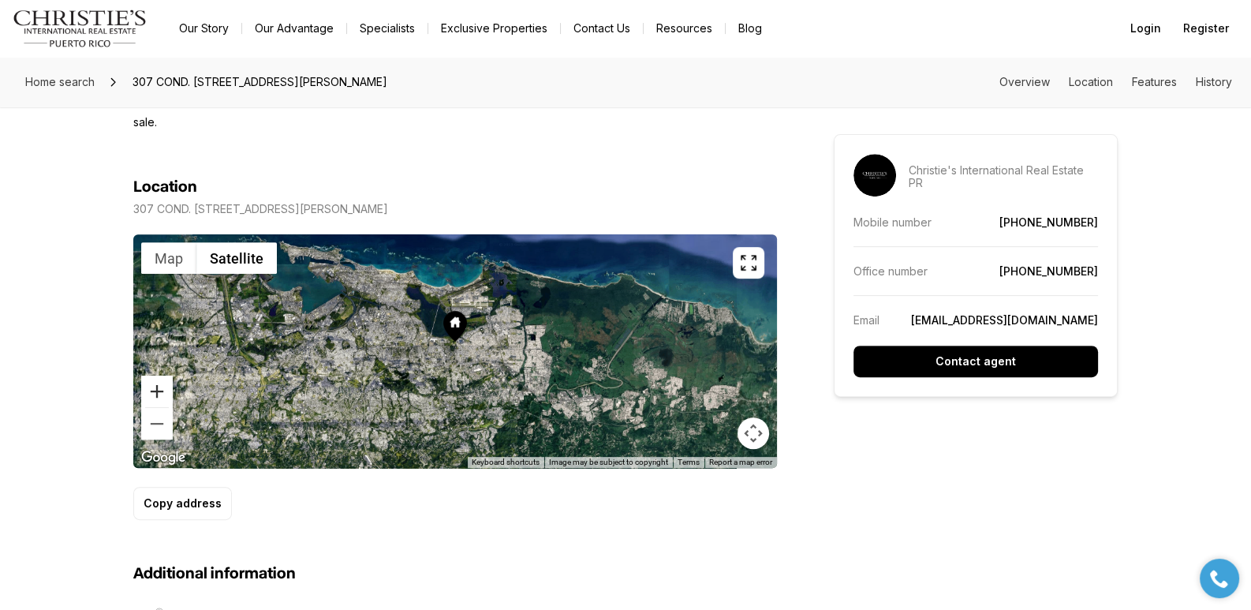
click at [153, 376] on button "Zoom in" at bounding box center [157, 392] width 32 height 32
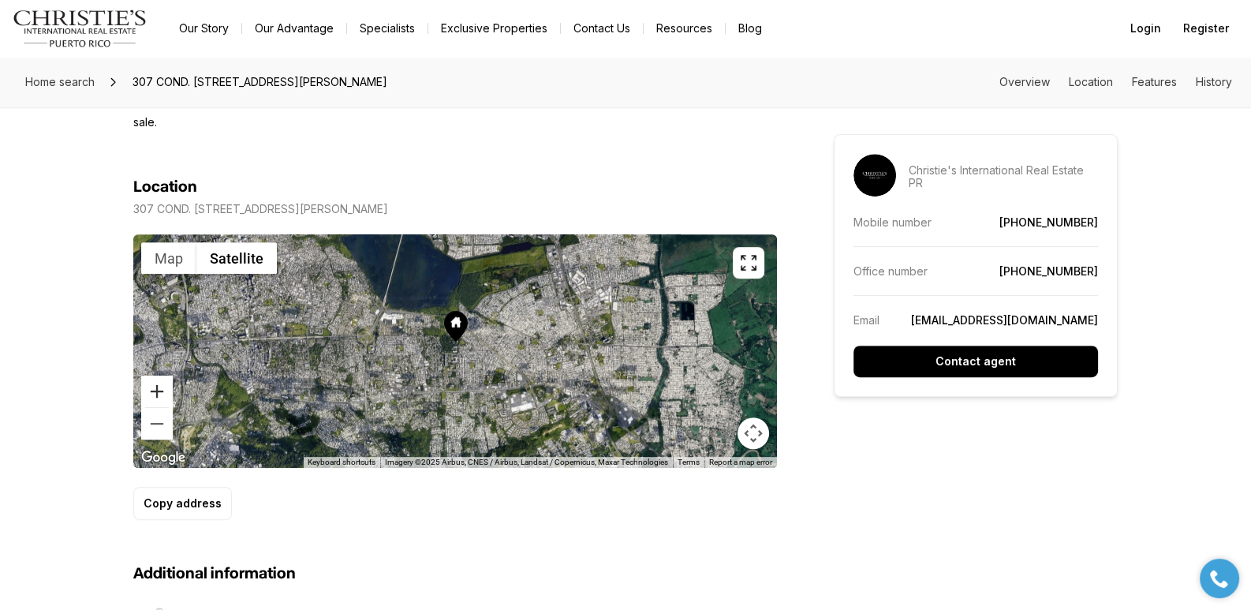
click at [153, 376] on button "Zoom in" at bounding box center [157, 392] width 32 height 32
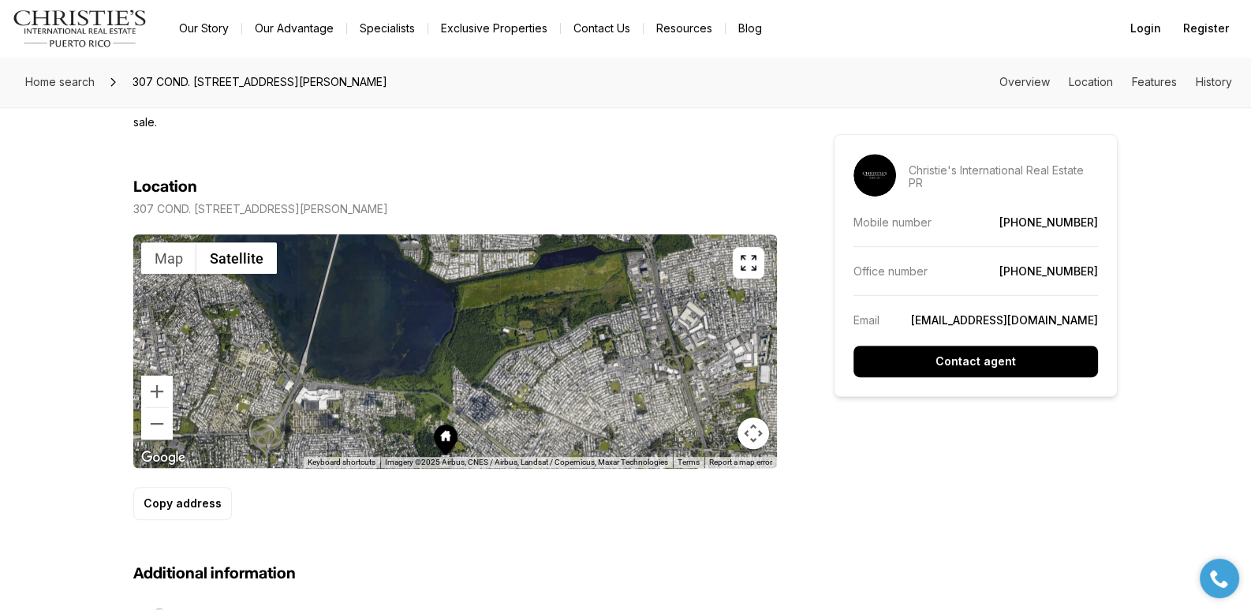
drag, startPoint x: 481, startPoint y: 294, endPoint x: 469, endPoint y: 413, distance: 118.9
click at [469, 414] on div at bounding box center [455, 351] width 644 height 234
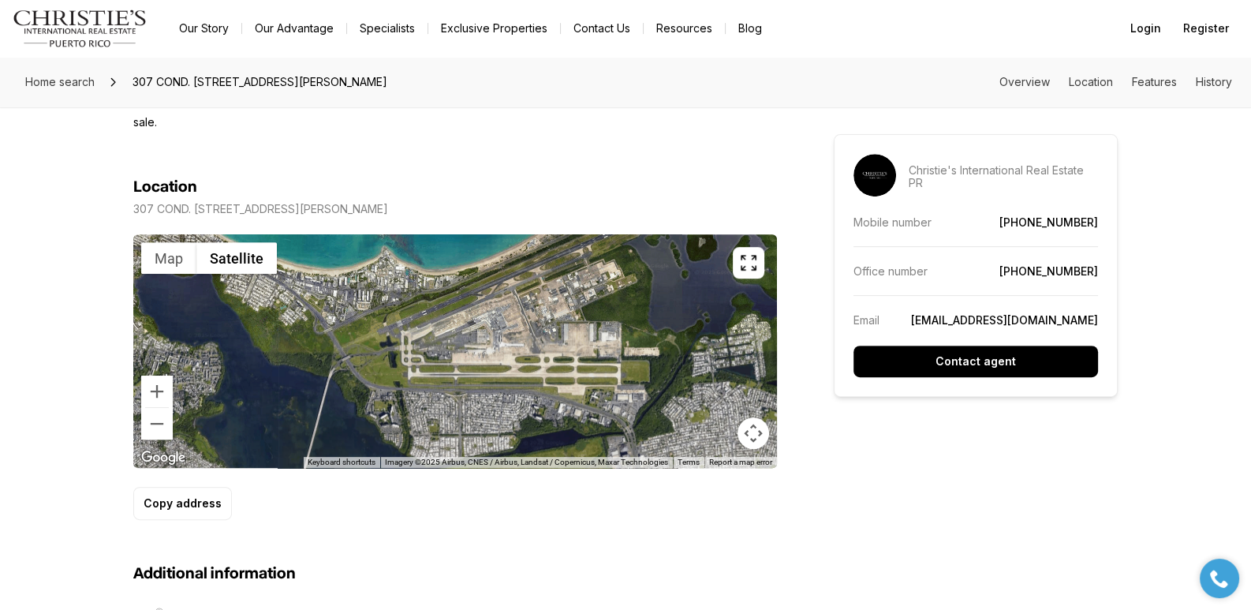
drag, startPoint x: 485, startPoint y: 344, endPoint x: 472, endPoint y: 436, distance: 93.3
click at [472, 436] on div "Use ctrl + scroll to zoom the map Map Satellite Keyboard shortcuts Map Data Ima…" at bounding box center [455, 351] width 644 height 234
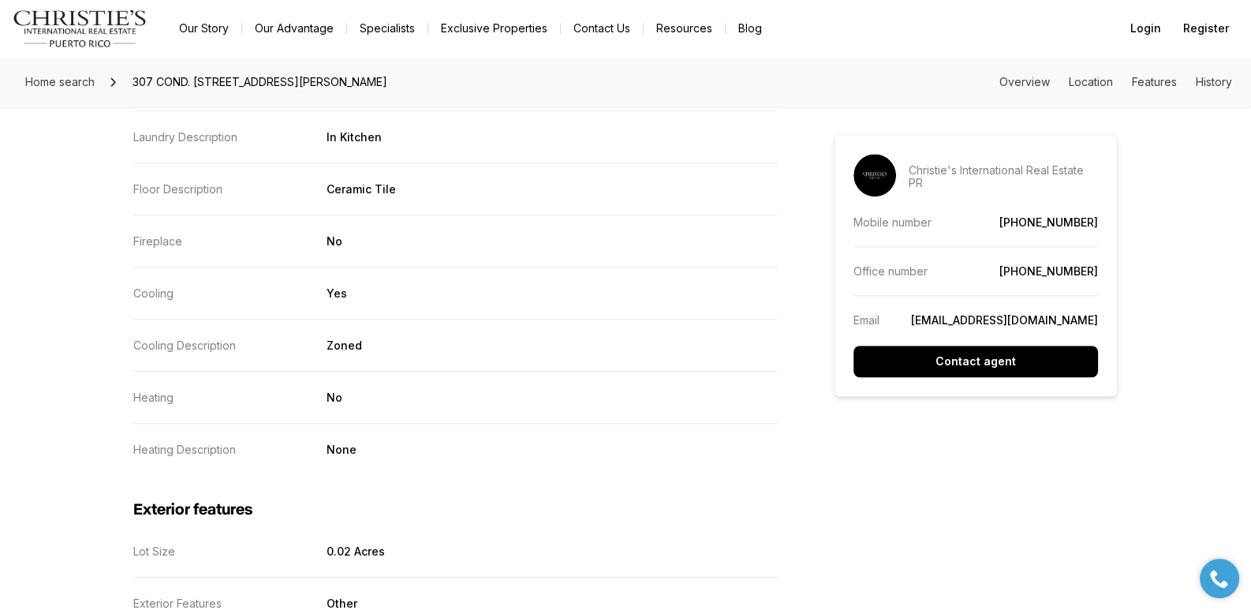
scroll to position [1498, 0]
